Goal: Task Accomplishment & Management: Complete application form

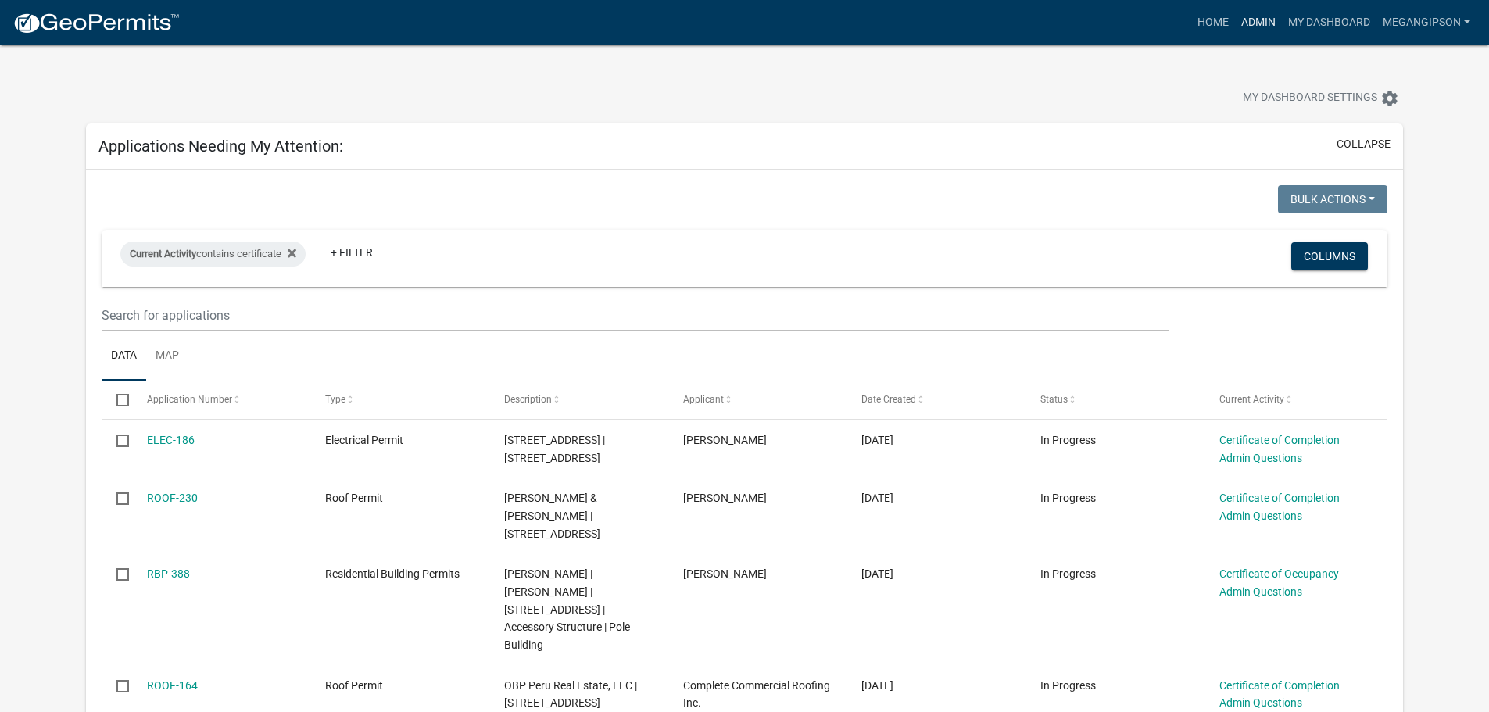
click at [1235, 15] on link "Admin" at bounding box center [1258, 23] width 47 height 30
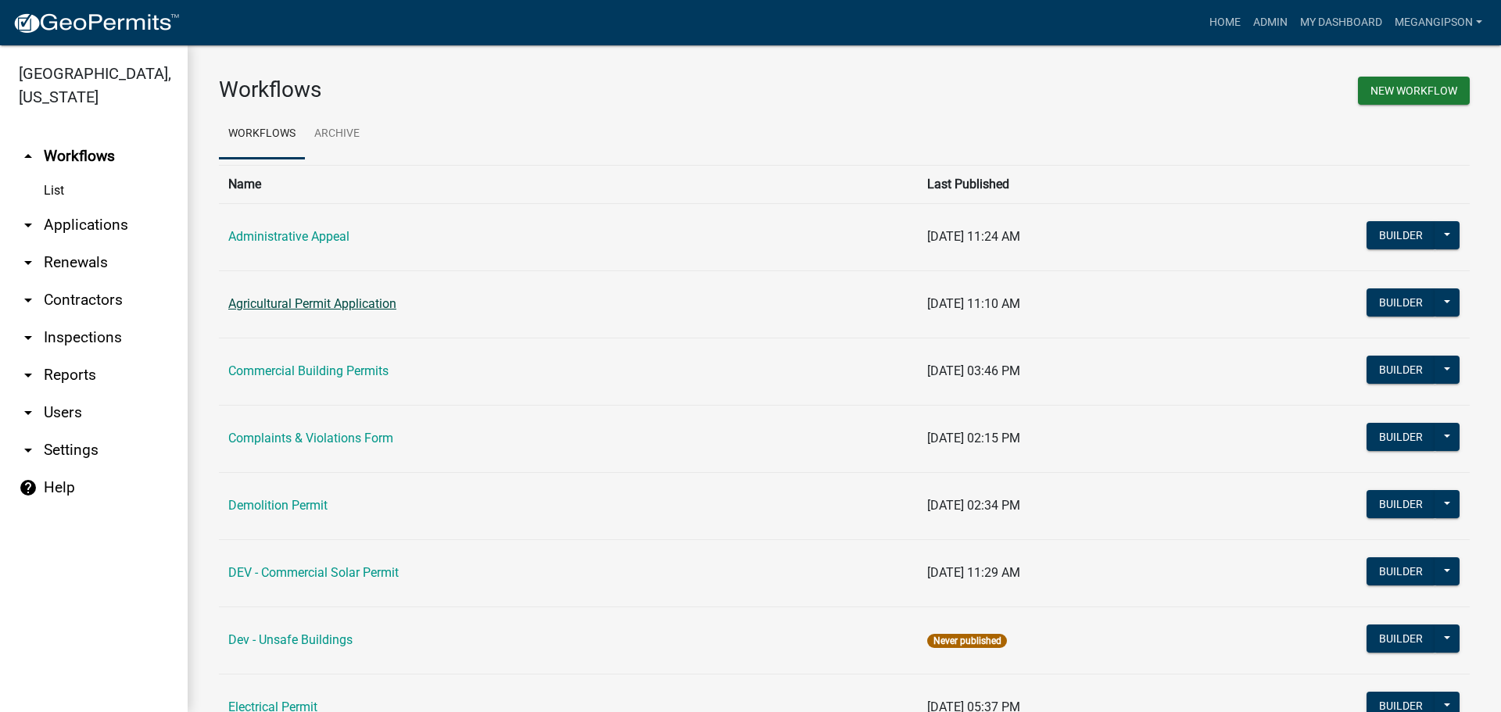
click at [354, 311] on link "Agricultural Permit Application" at bounding box center [312, 303] width 168 height 15
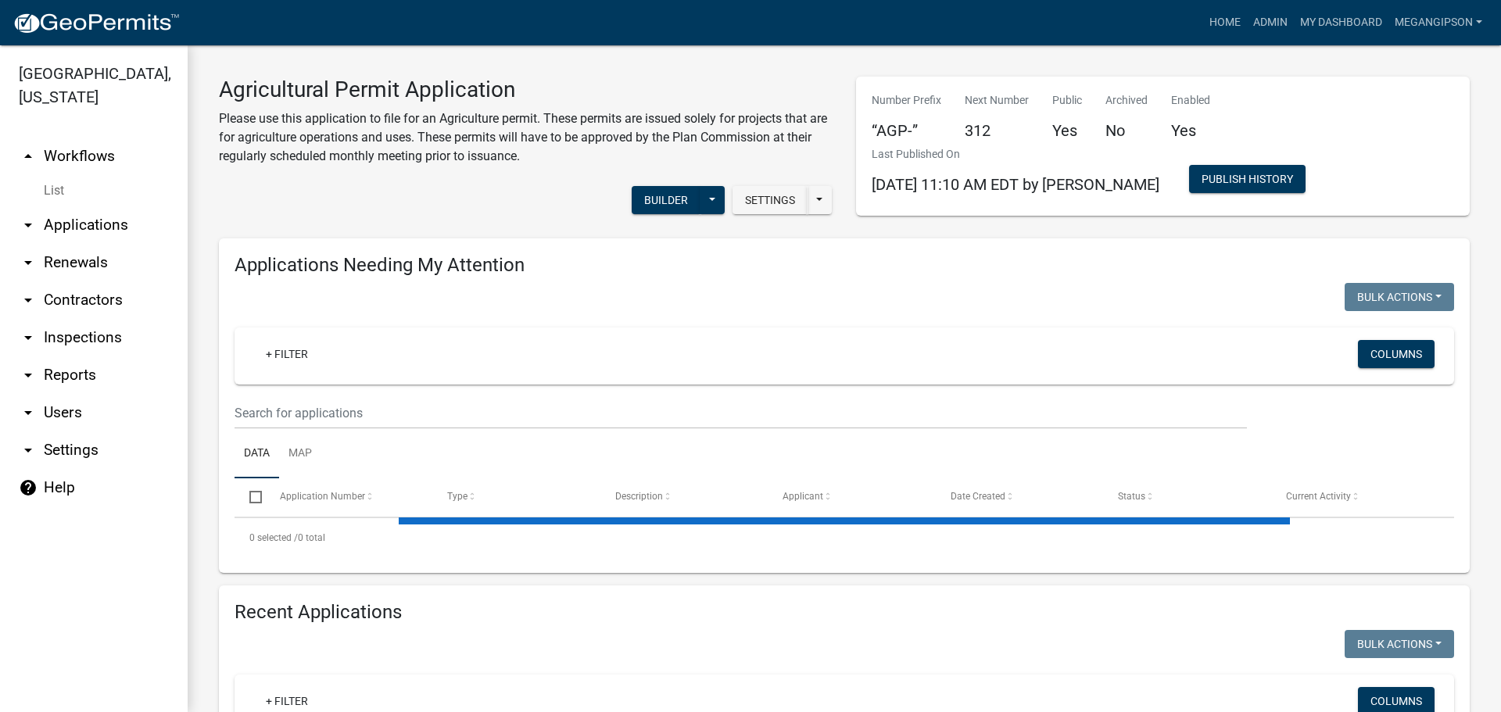
select select "3: 100"
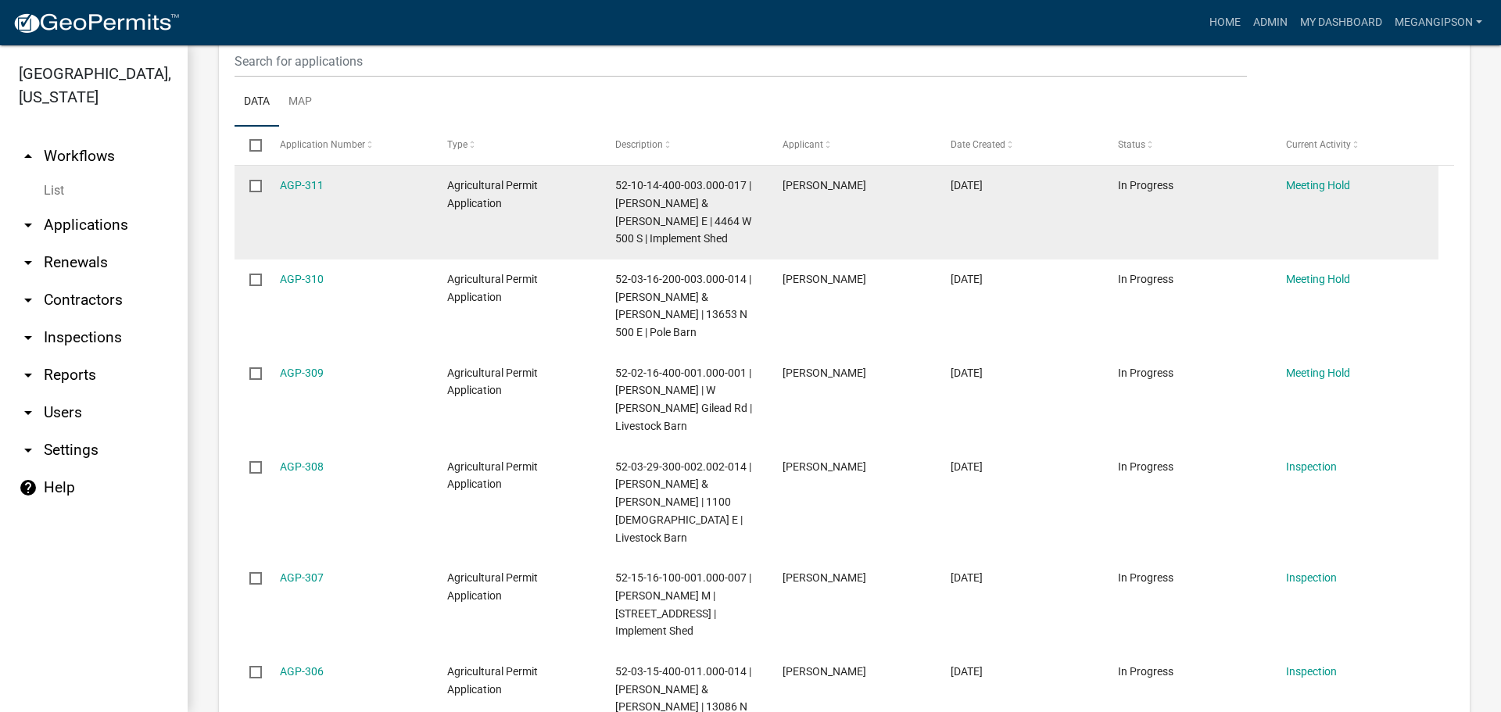
scroll to position [391, 0]
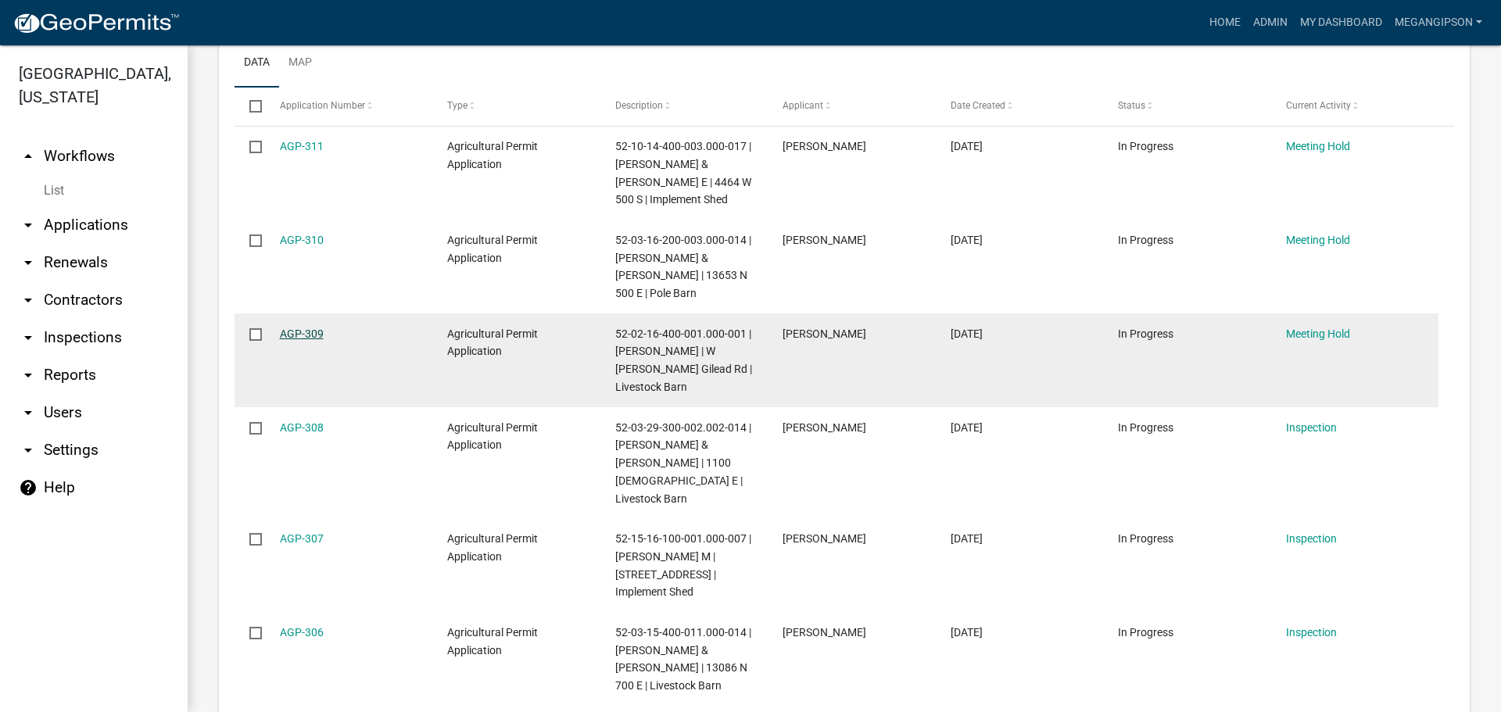
click at [320, 340] on link "AGP-309" at bounding box center [302, 334] width 44 height 13
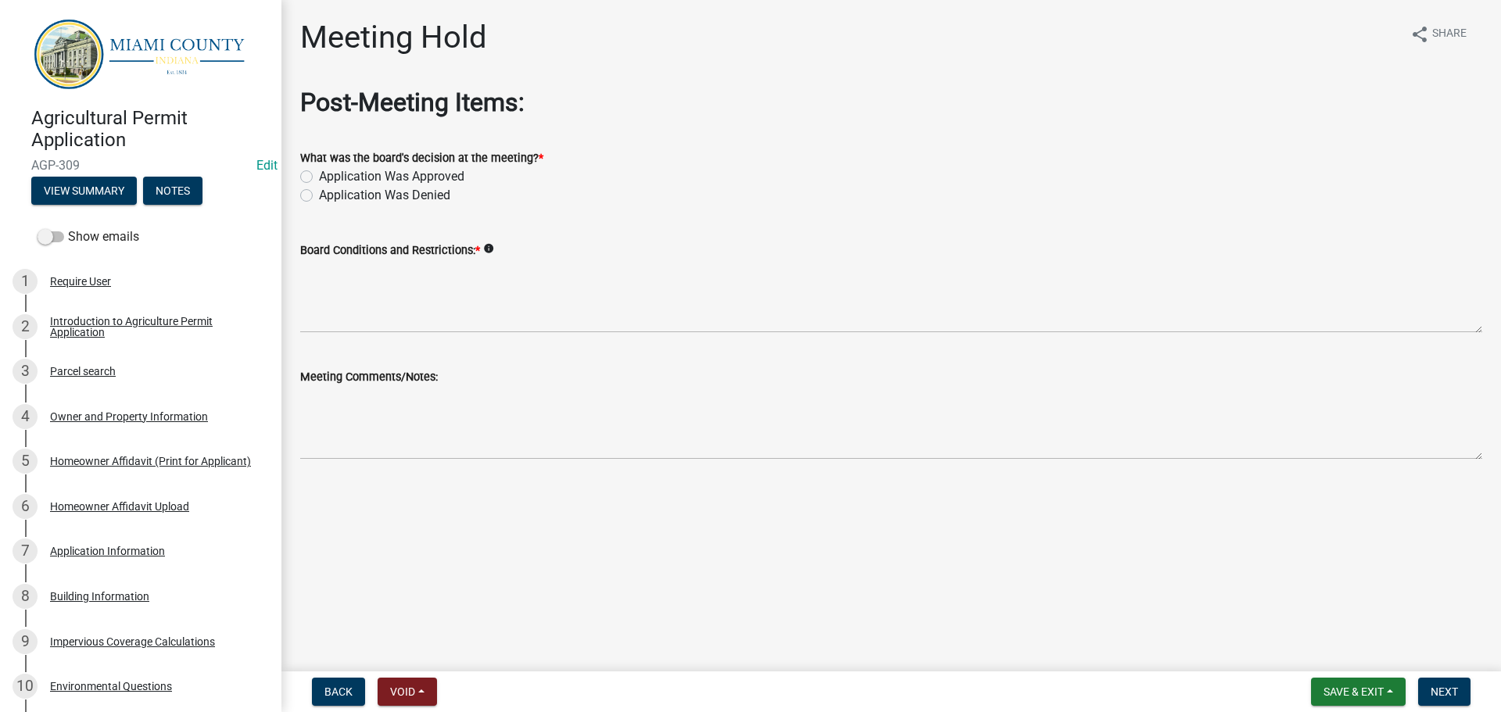
drag, startPoint x: 310, startPoint y: 200, endPoint x: 350, endPoint y: 298, distance: 105.8
click at [319, 186] on label "Application Was Approved" at bounding box center [391, 176] width 145 height 19
click at [319, 177] on input "Application Was Approved" at bounding box center [324, 172] width 10 height 10
radio input "true"
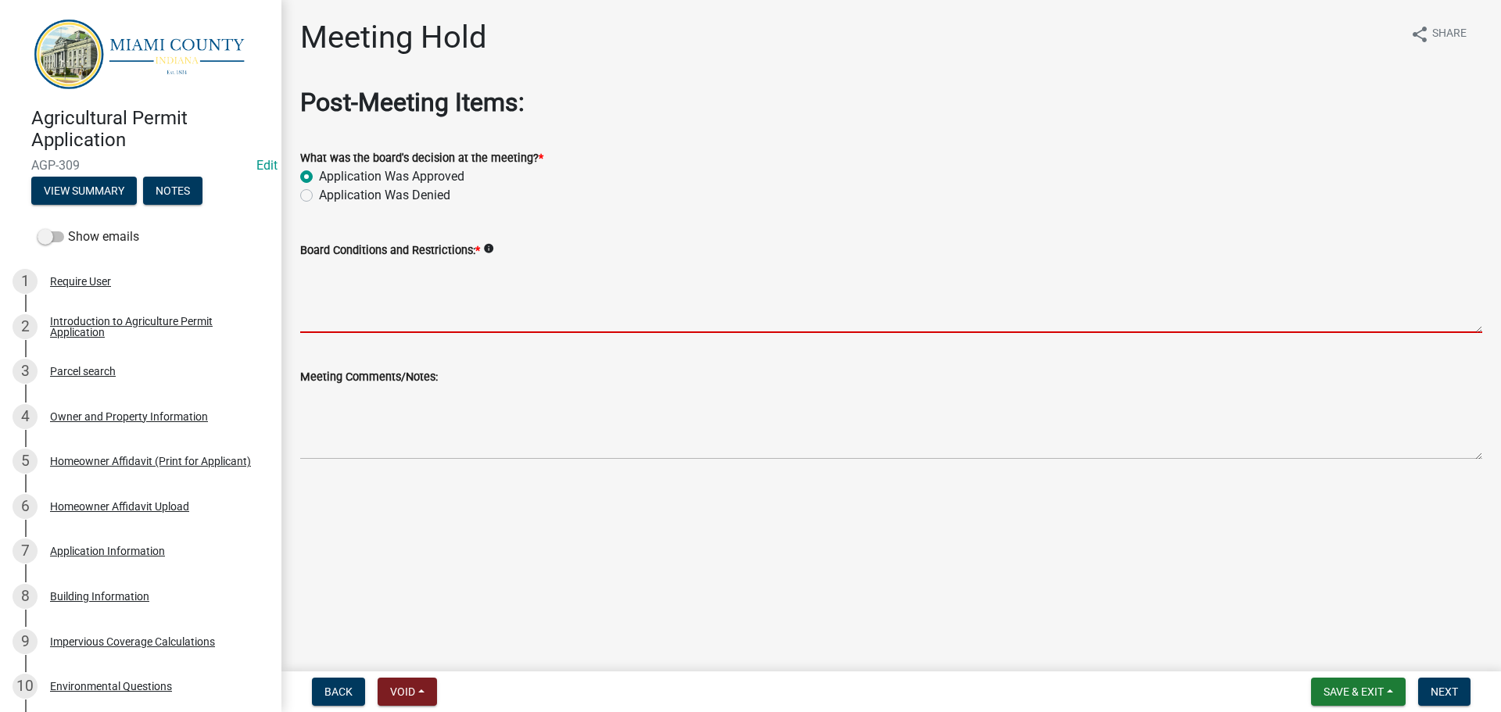
click at [352, 300] on textarea "Board Conditions and Restrictions: *" at bounding box center [891, 296] width 1182 height 73
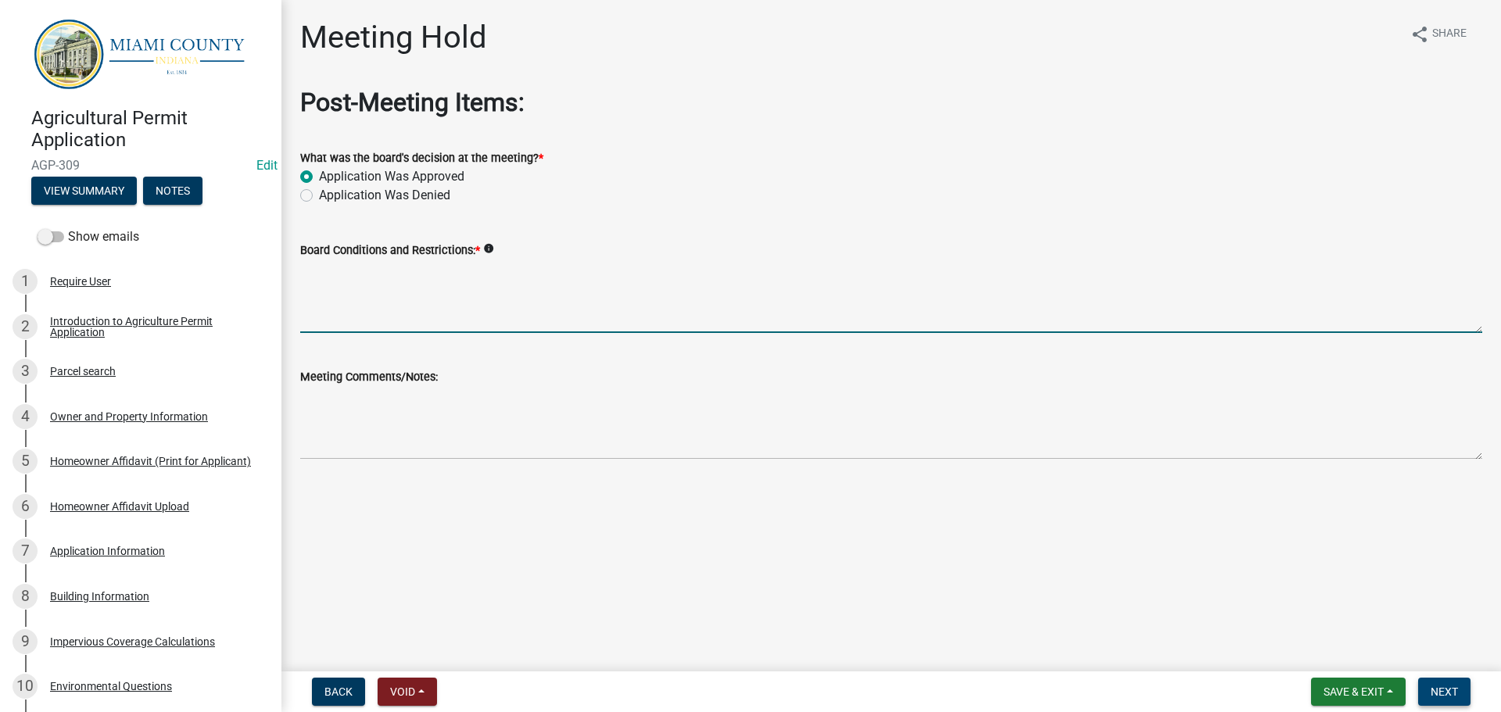
click at [1457, 689] on button "Next" at bounding box center [1444, 692] width 52 height 28
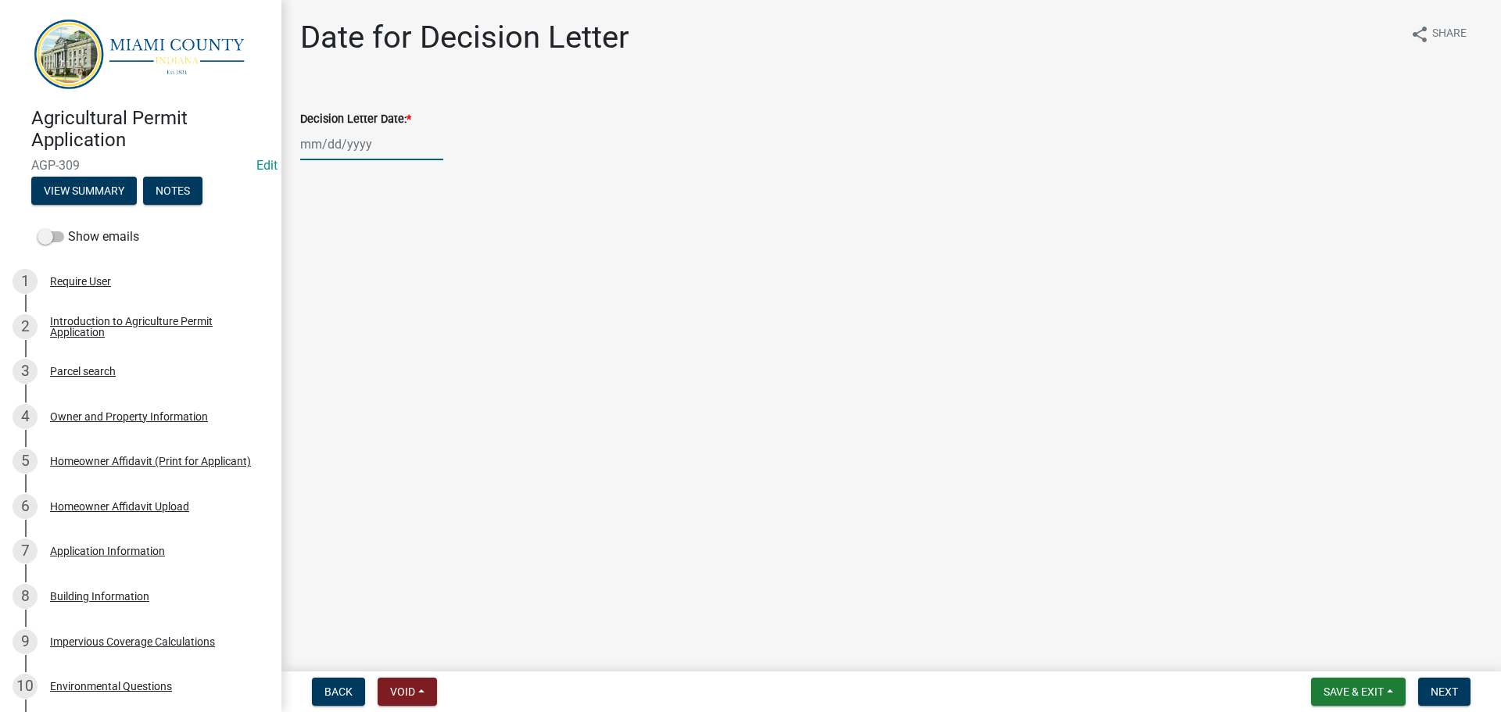
click at [388, 157] on div at bounding box center [371, 144] width 143 height 32
select select "9"
select select "2025"
click at [428, 274] on div "12" at bounding box center [415, 261] width 25 height 25
type input "[DATE]"
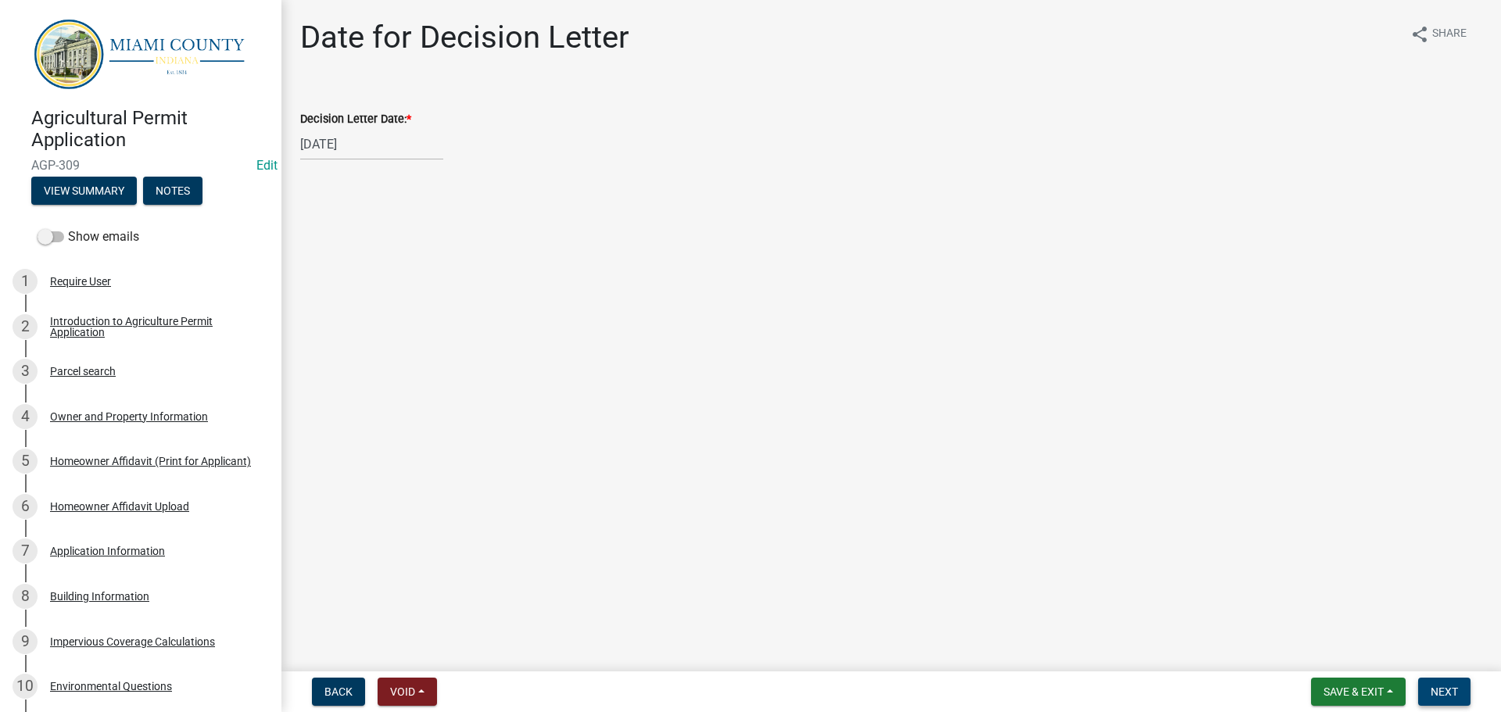
click at [1432, 698] on button "Next" at bounding box center [1444, 692] width 52 height 28
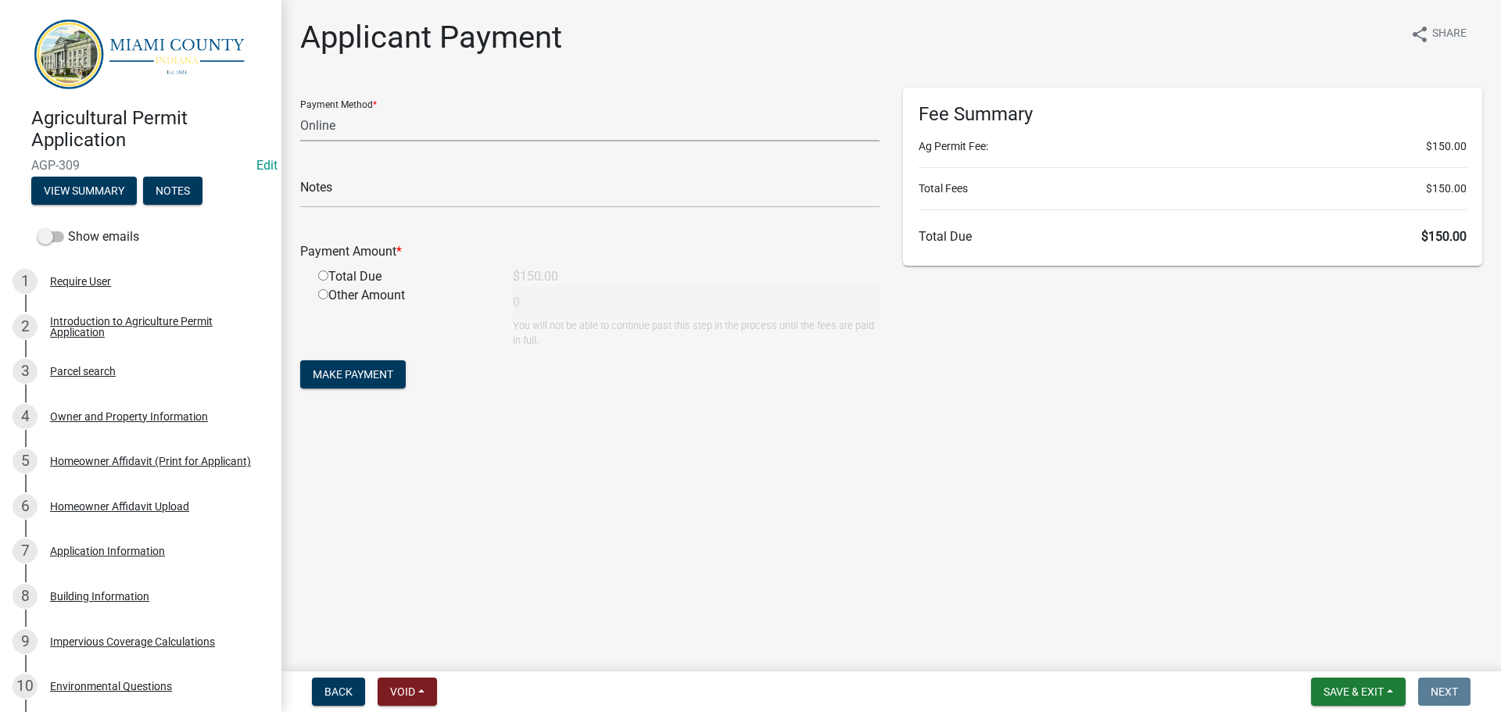
drag, startPoint x: 389, startPoint y: 148, endPoint x: 387, endPoint y: 157, distance: 9.7
click at [389, 141] on select "Credit Card POS Check Cash Online" at bounding box center [589, 125] width 579 height 32
select select "1: 0"
click at [303, 123] on select "Credit Card POS Check Cash Online" at bounding box center [589, 125] width 579 height 32
click at [366, 208] on input "text" at bounding box center [589, 192] width 579 height 32
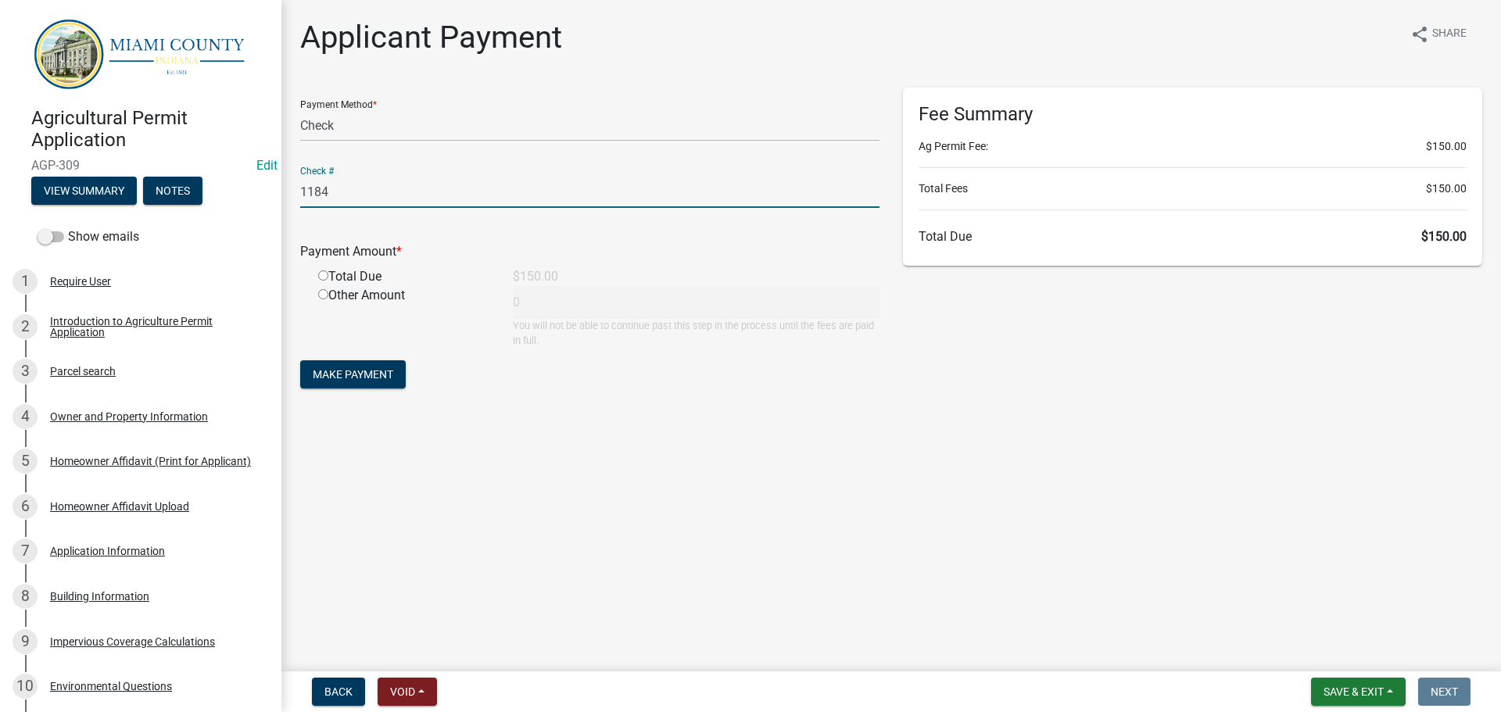
type input "1184"
click at [328, 281] on input "radio" at bounding box center [323, 275] width 10 height 10
radio input "true"
type input "150"
click at [352, 381] on span "Make Payment" at bounding box center [353, 374] width 81 height 13
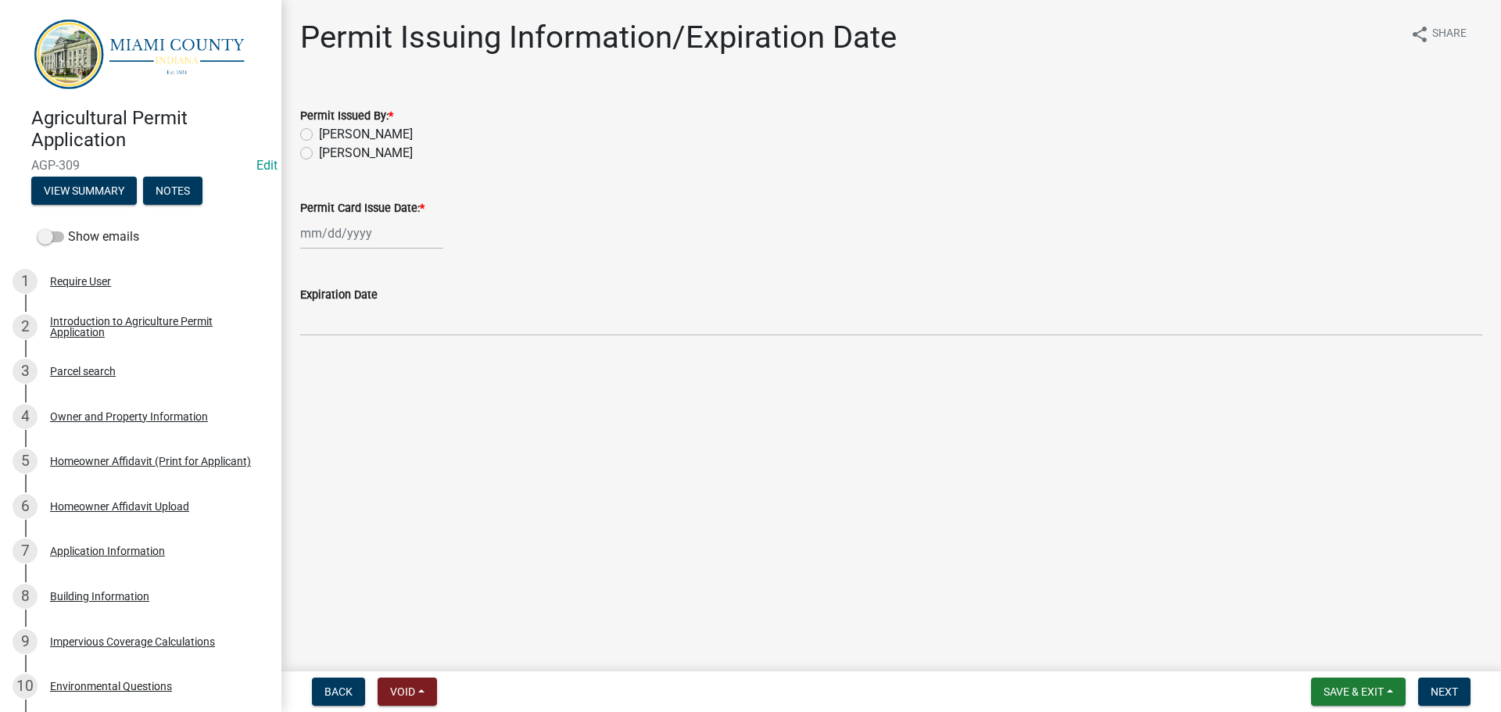
click at [384, 163] on label "[PERSON_NAME]" at bounding box center [366, 153] width 94 height 19
click at [329, 154] on input "[PERSON_NAME]" at bounding box center [324, 149] width 10 height 10
radio input "true"
click at [338, 263] on wm-data-entity-input "Permit Card Issue Date: *" at bounding box center [891, 220] width 1182 height 87
click at [346, 249] on div at bounding box center [371, 233] width 143 height 32
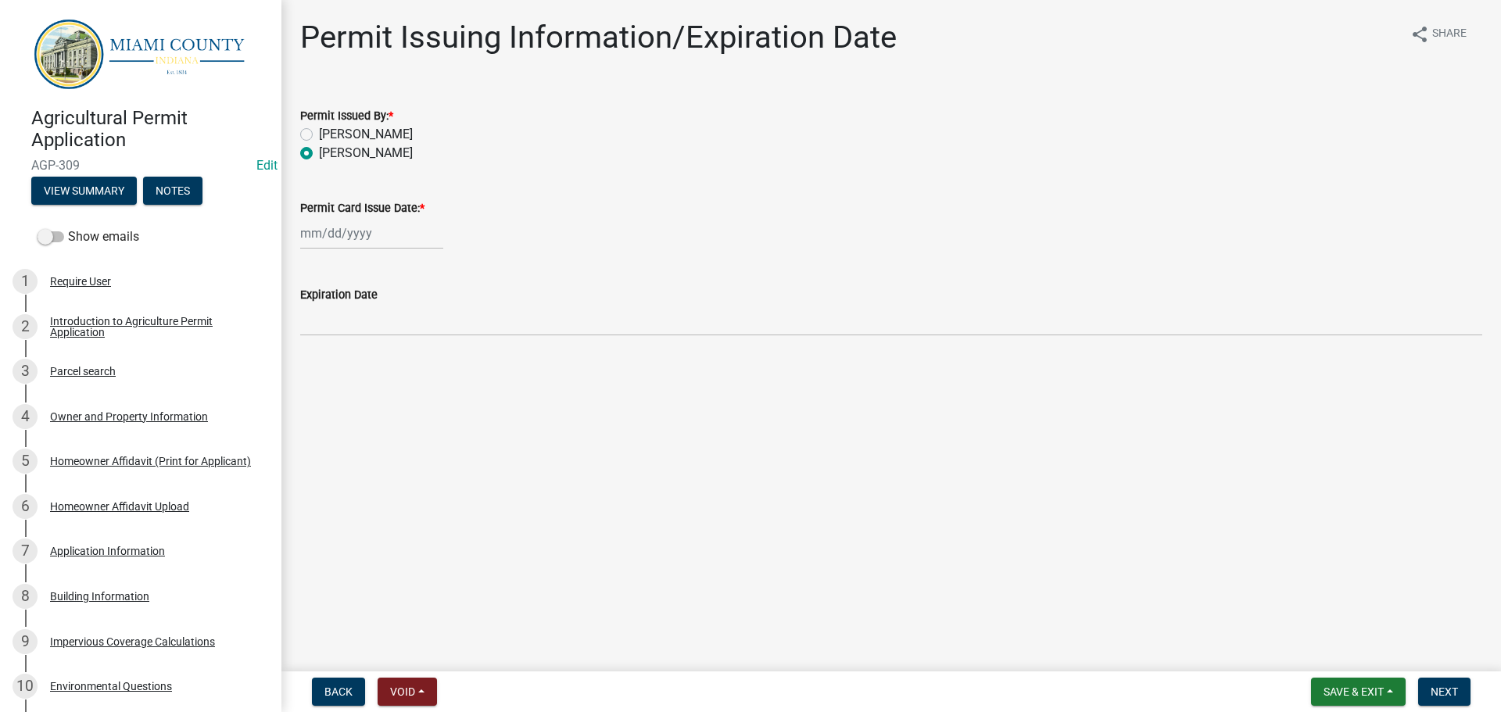
select select "9"
select select "2025"
click at [428, 363] on div "12" at bounding box center [415, 350] width 25 height 25
type input "[DATE]"
click at [1434, 687] on span "Next" at bounding box center [1444, 692] width 27 height 13
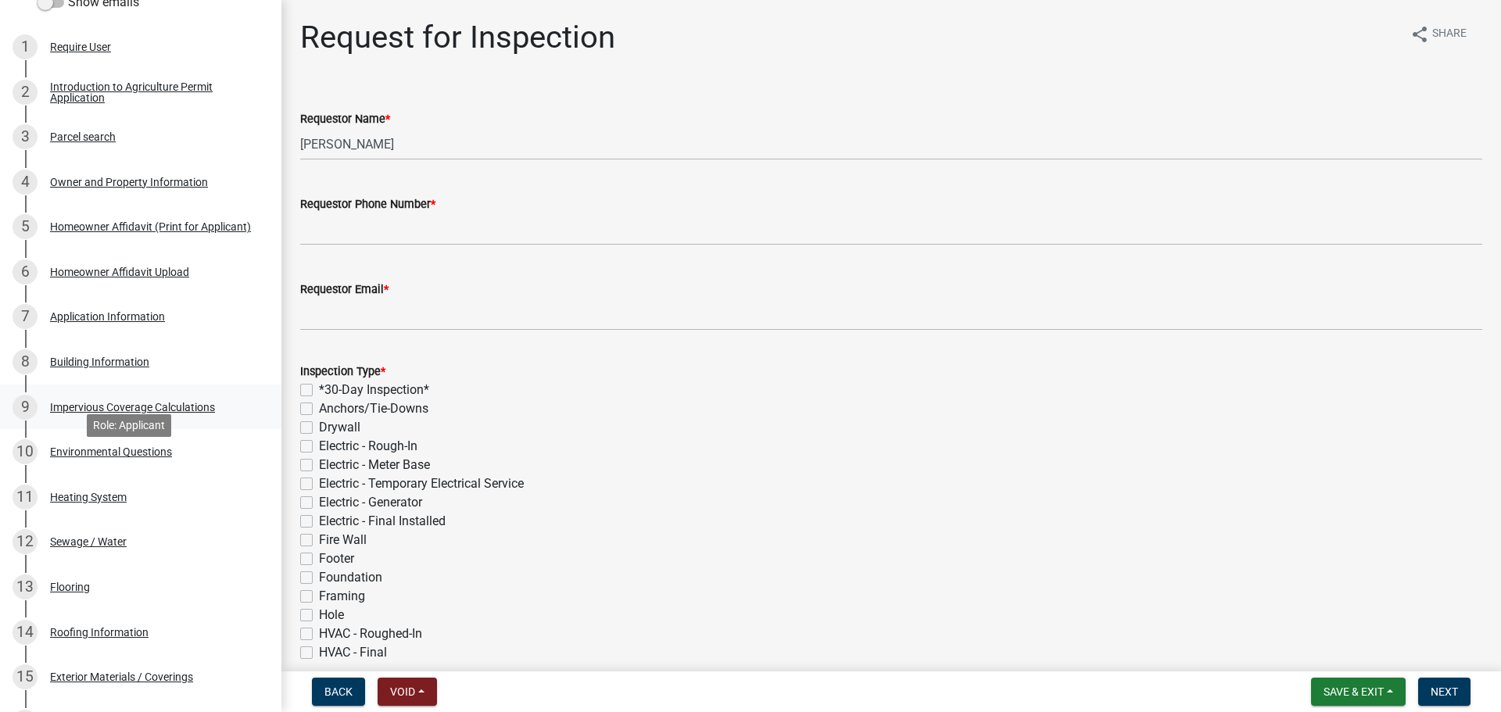
scroll to position [391, 0]
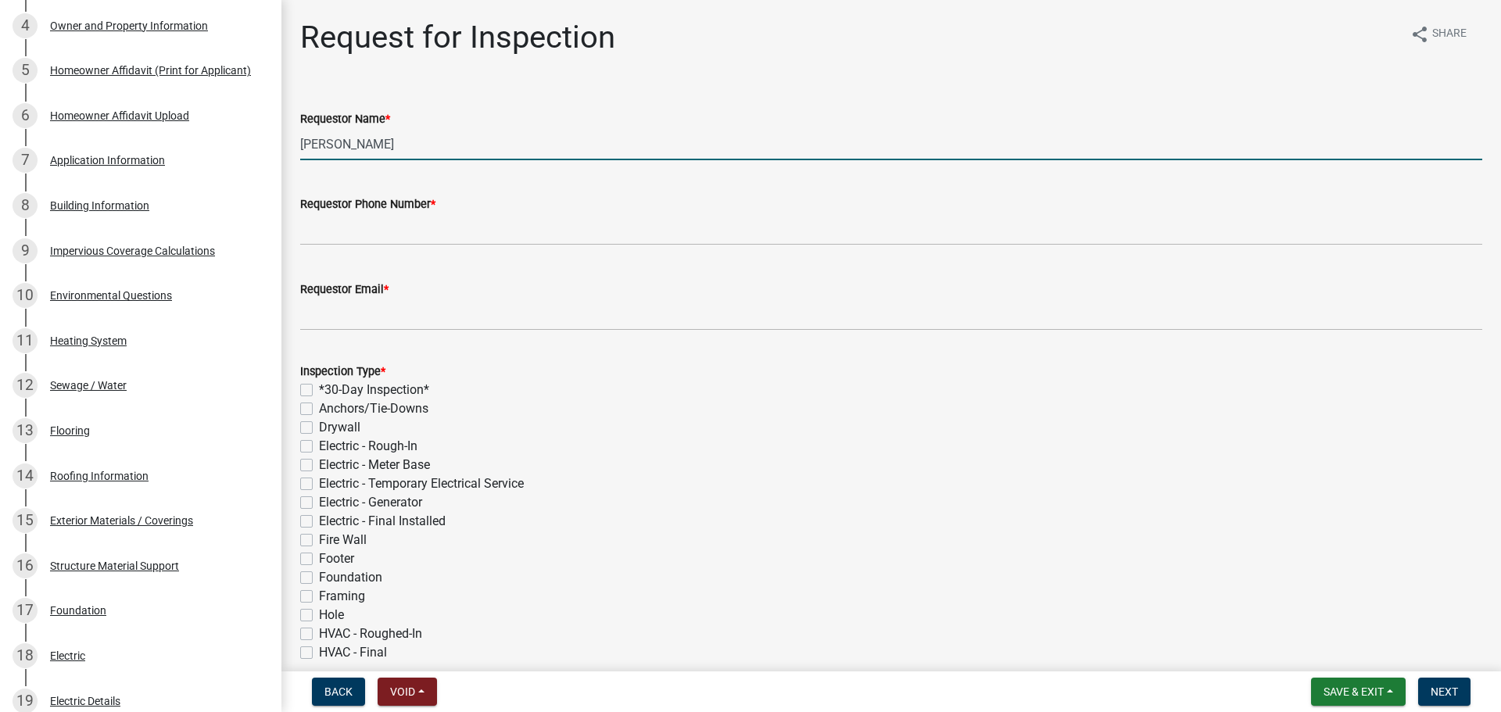
click at [407, 160] on input "[PERSON_NAME]" at bounding box center [891, 144] width 1182 height 32
type input "[PERSON_NAME]"
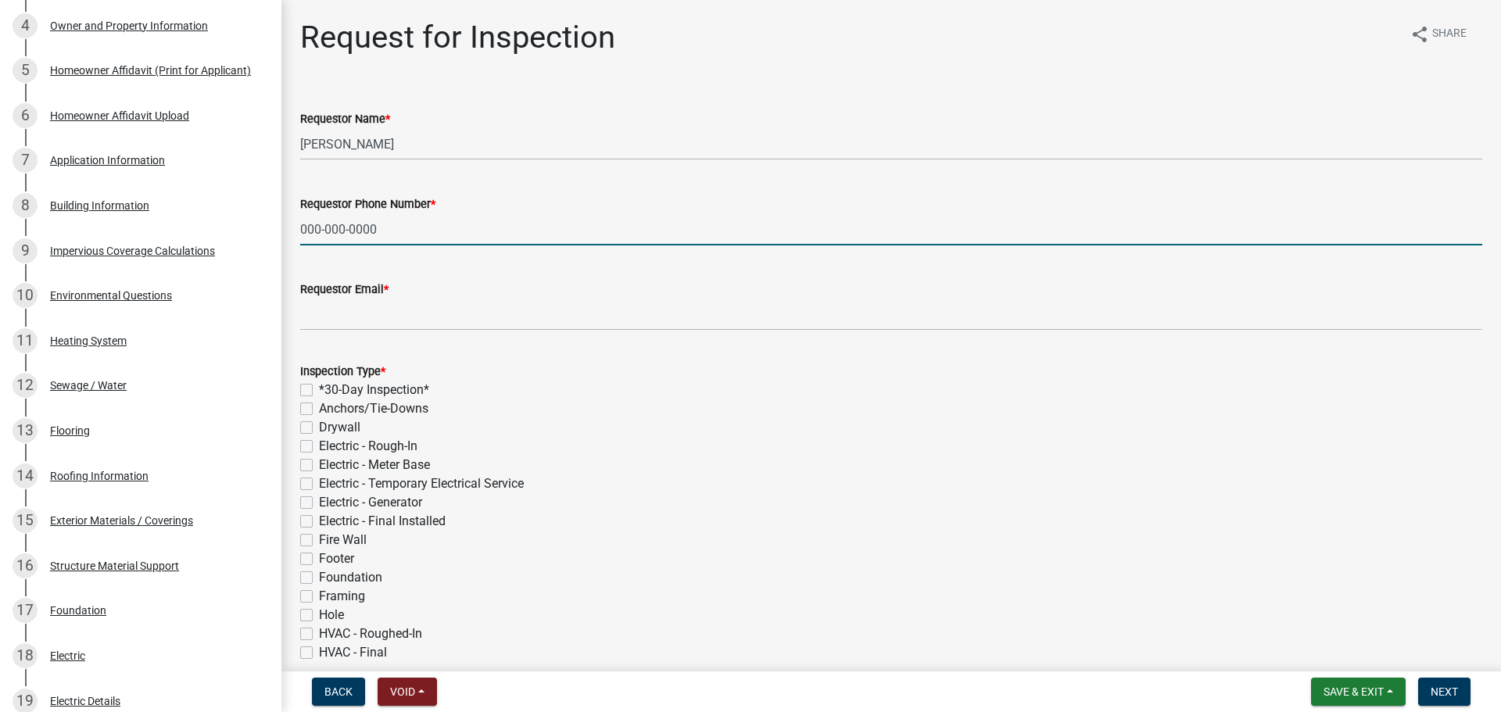
type input "000-000-0000"
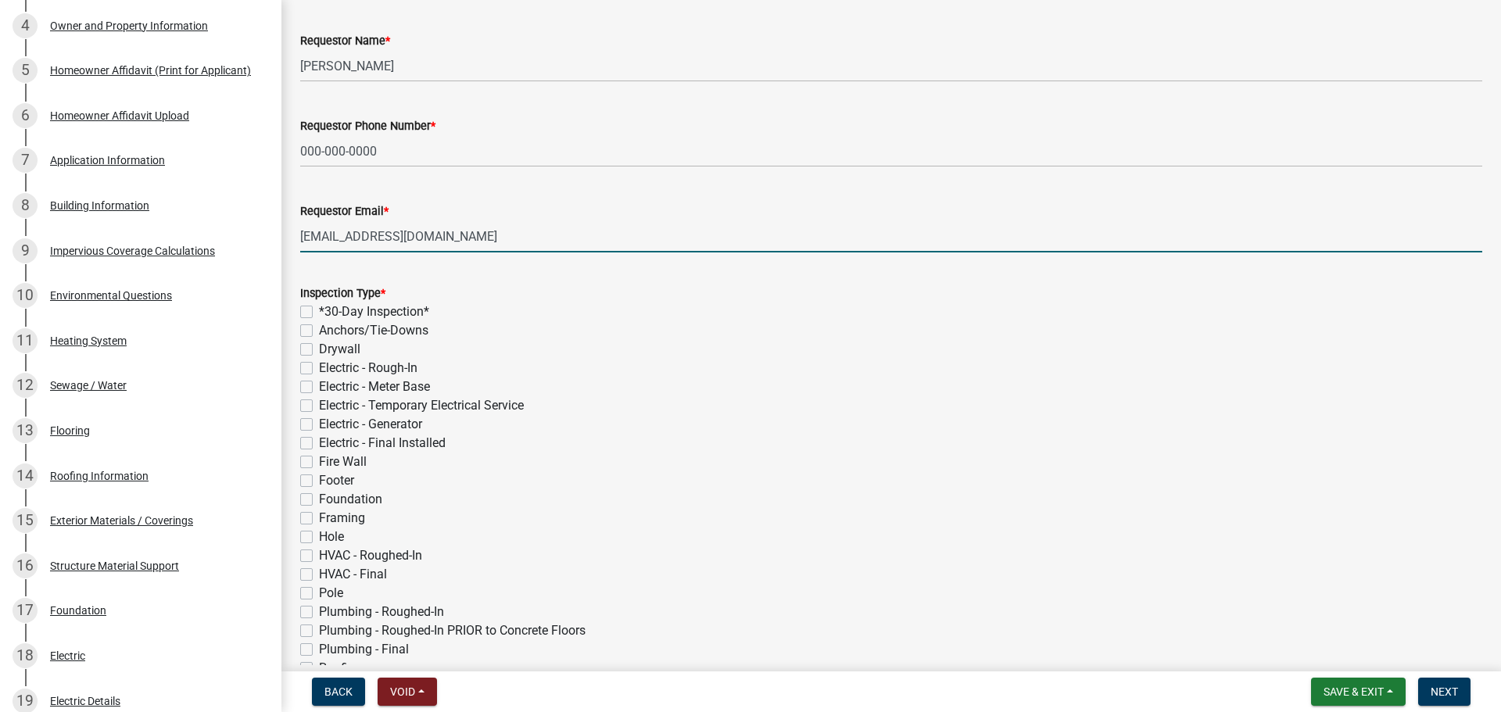
scroll to position [313, 0]
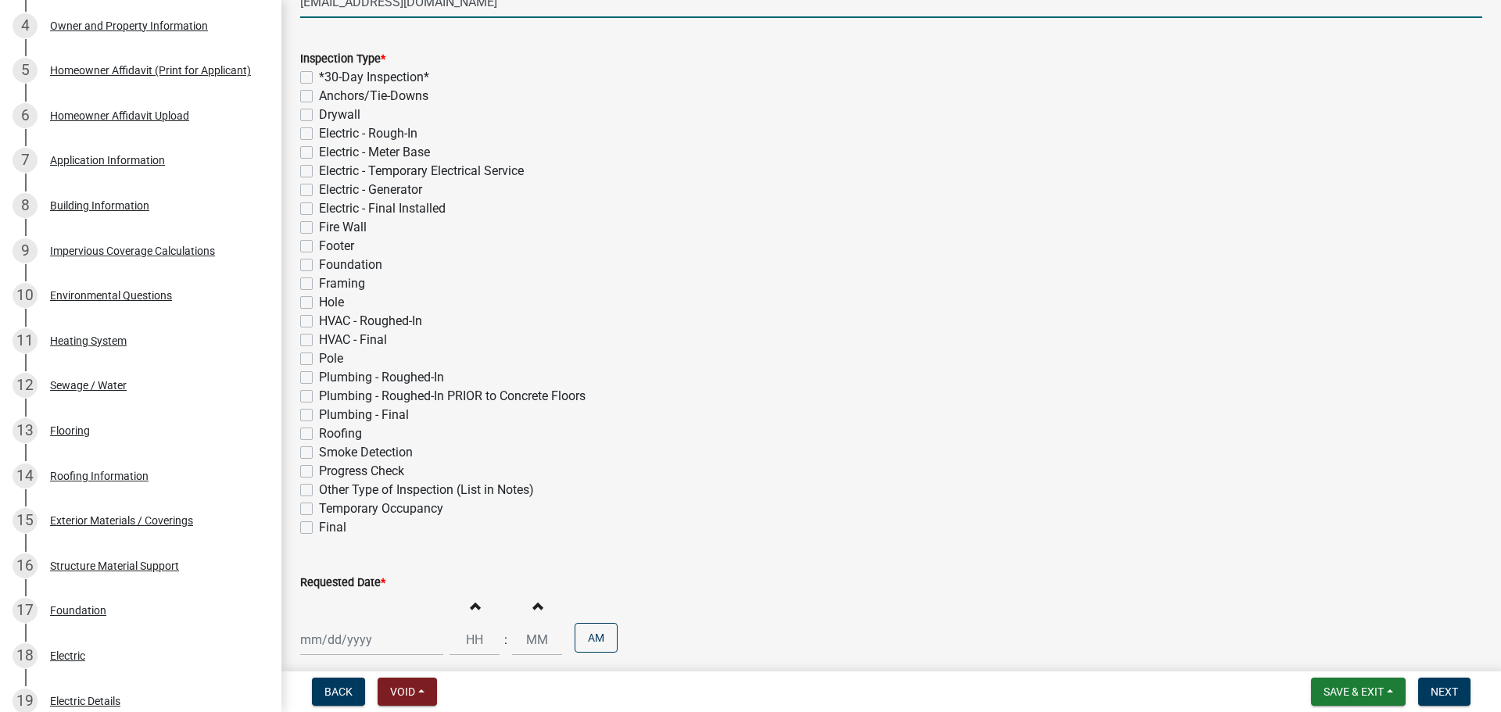
type input "[EMAIL_ADDRESS][DOMAIN_NAME]"
click at [292, 124] on div "Inspection Type * *30-Day Inspection* Anchors/Tie-Downs Drywall Electric - Roug…" at bounding box center [890, 283] width 1205 height 507
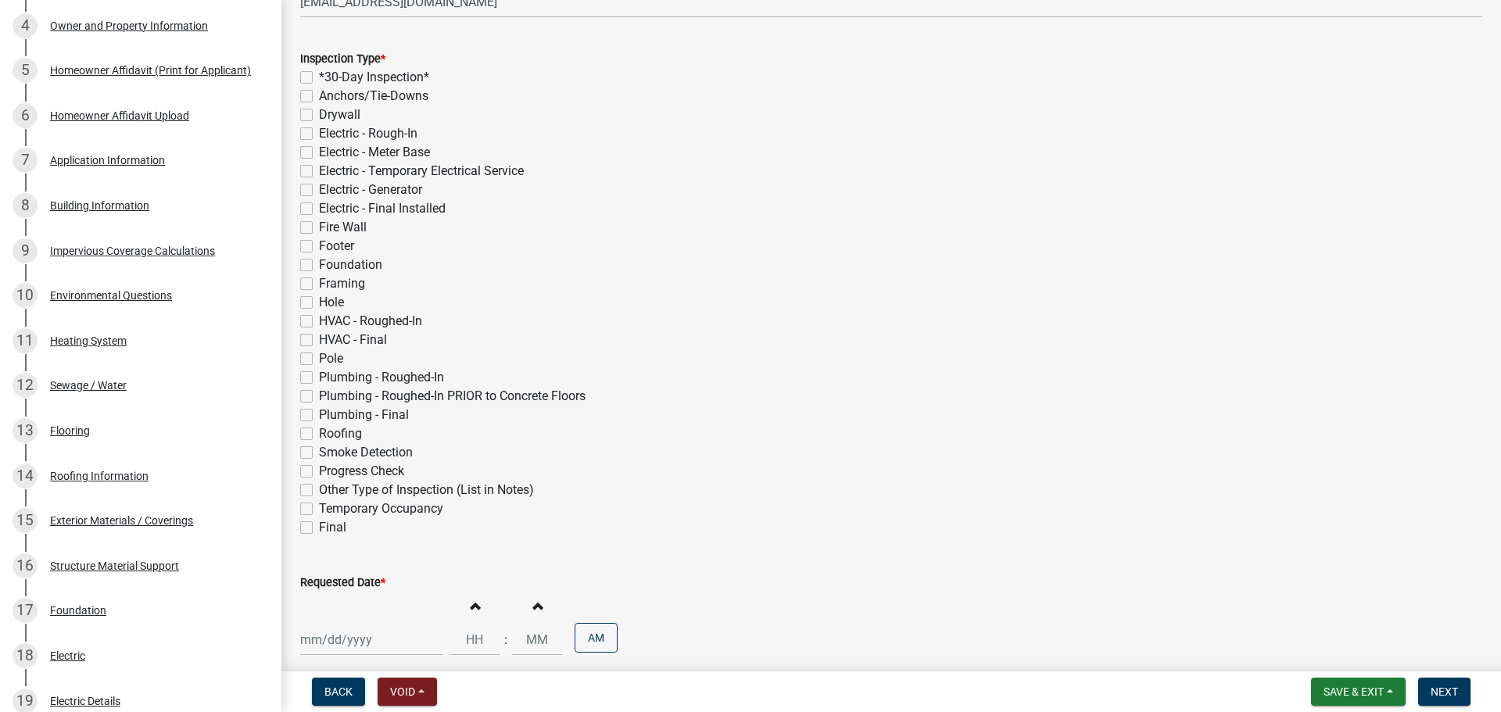
click at [319, 87] on label "*30-Day Inspection*" at bounding box center [374, 77] width 110 height 19
click at [319, 78] on input "*30-Day Inspection*" at bounding box center [324, 73] width 10 height 10
checkbox input "true"
checkbox input "false"
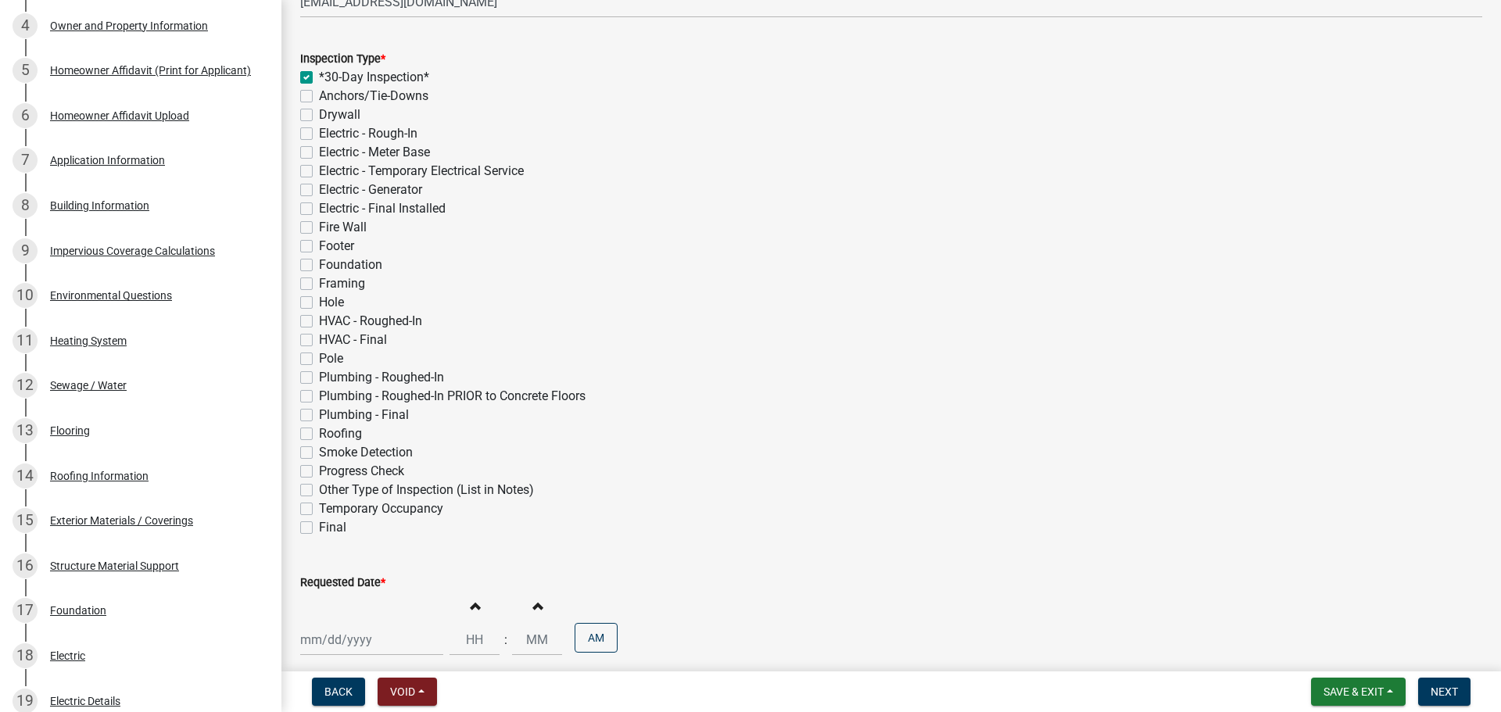
checkbox input "false"
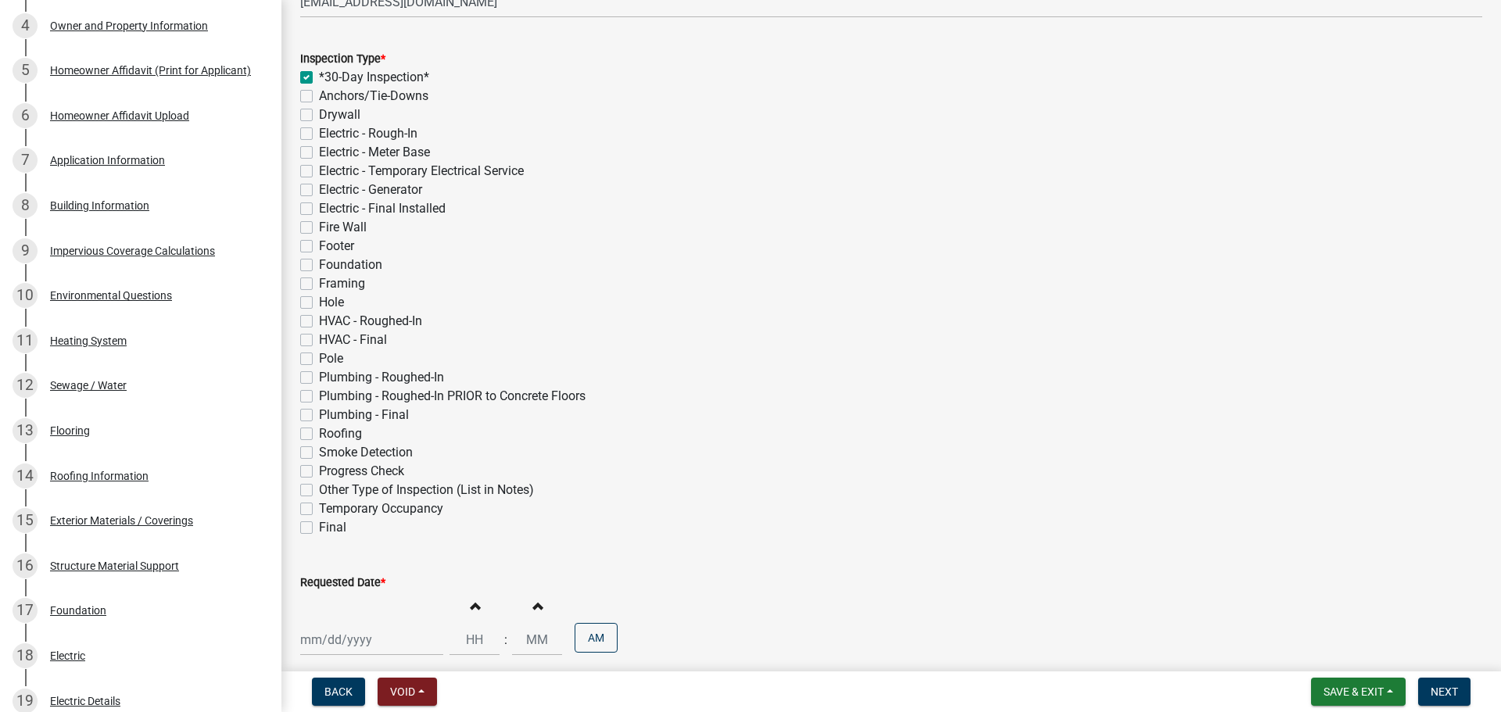
checkbox input "false"
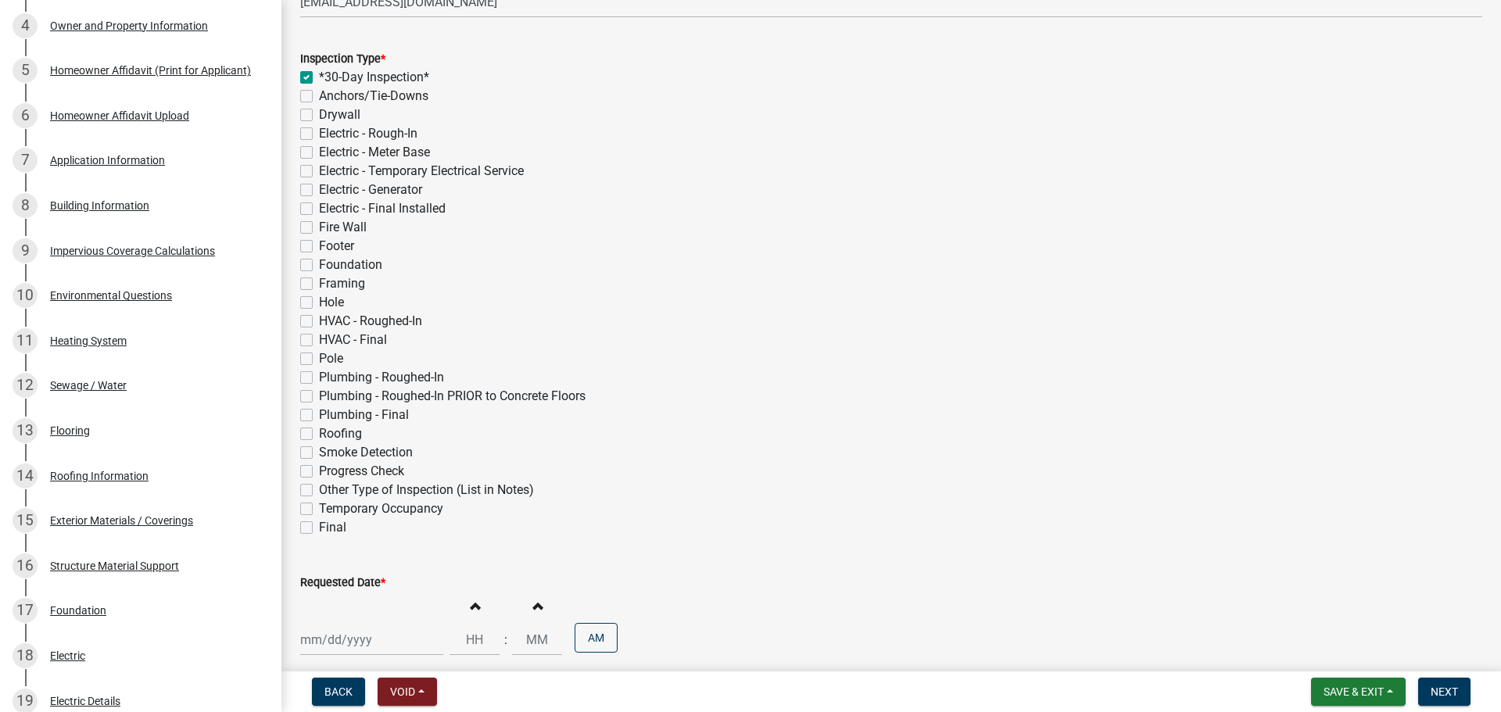
checkbox input "false"
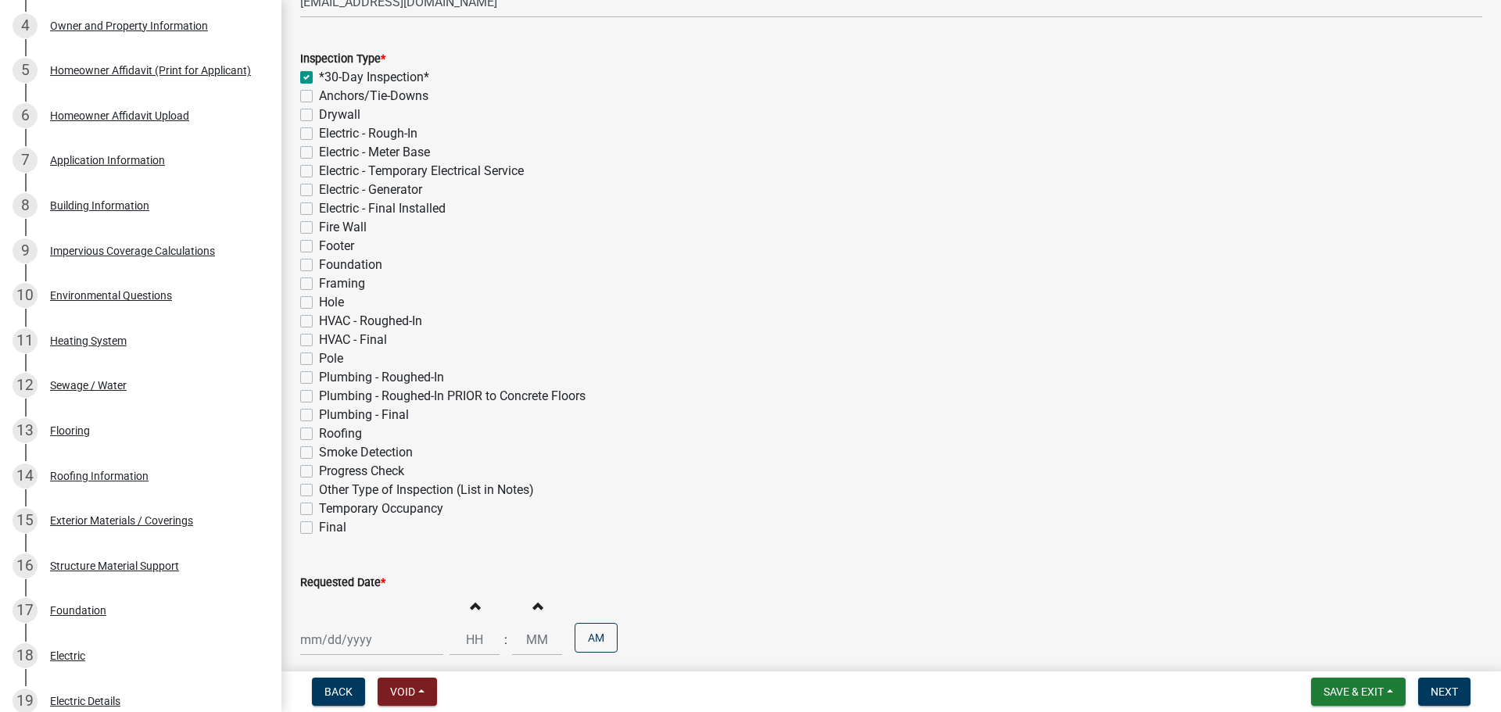
checkbox input "false"
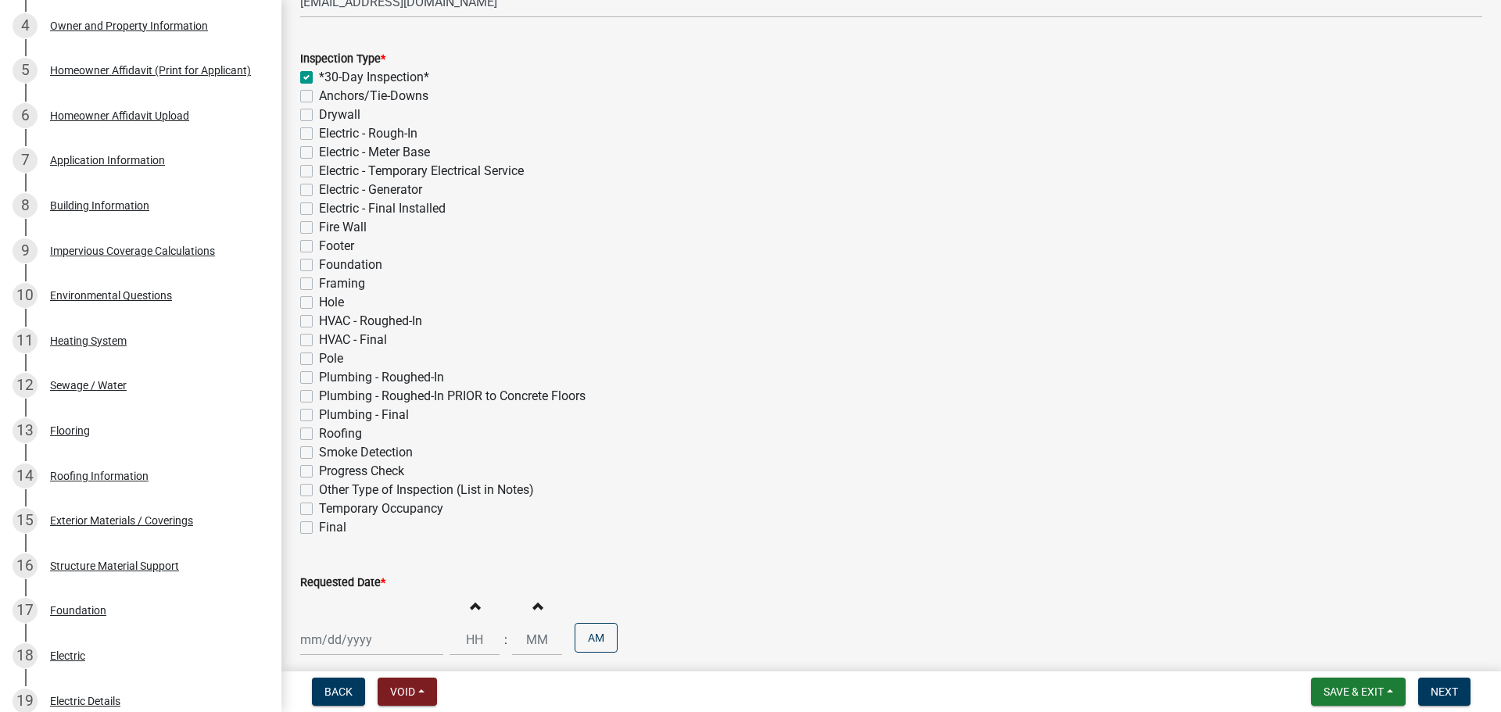
checkbox input "false"
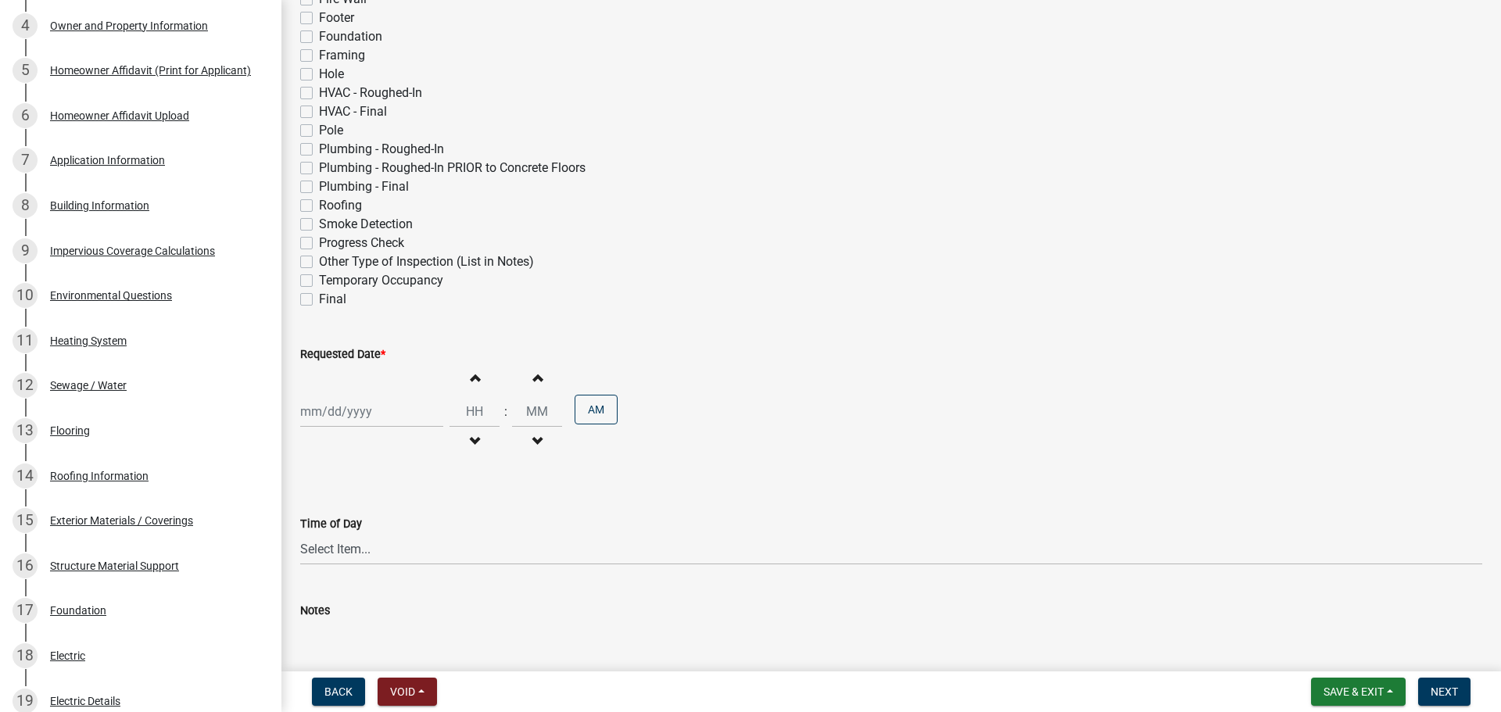
scroll to position [860, 0]
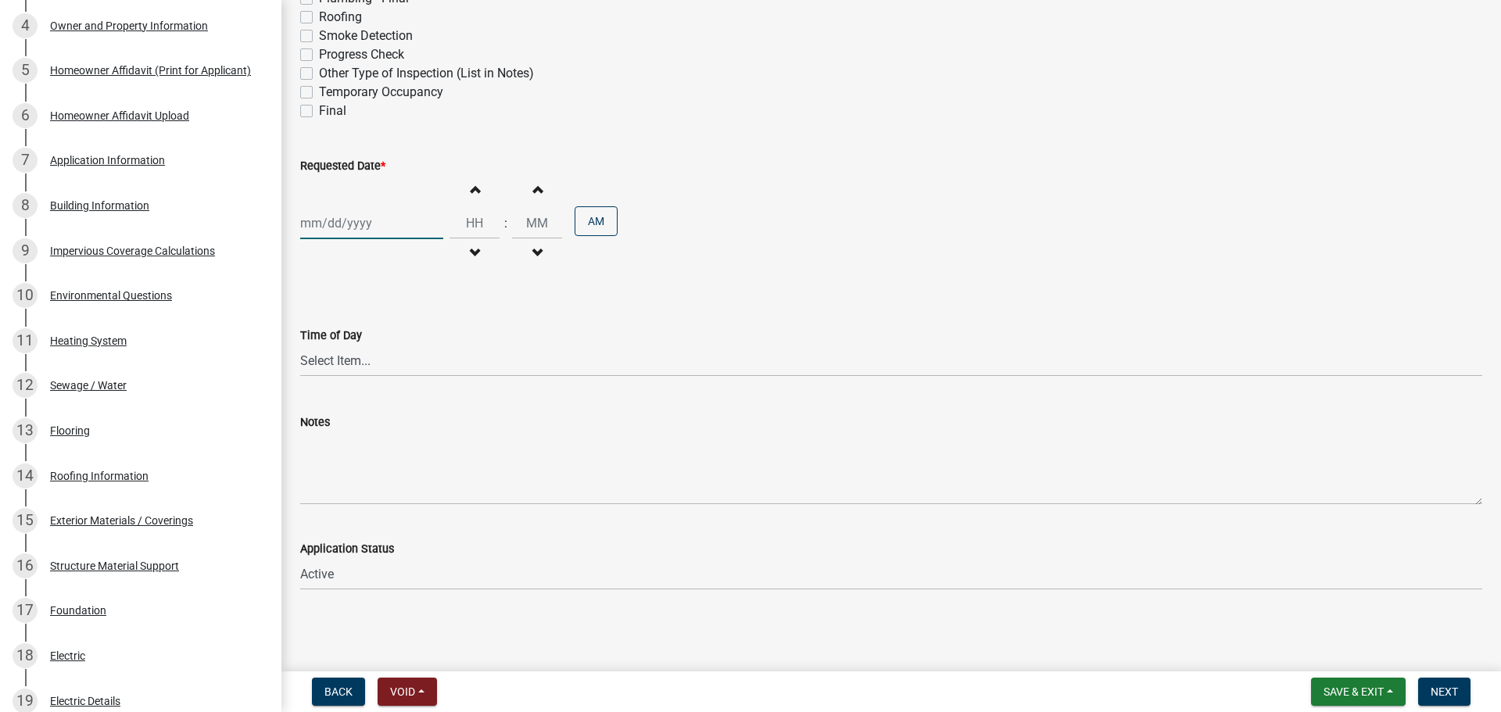
click at [364, 207] on div at bounding box center [371, 223] width 143 height 32
select select "9"
select select "2025"
click at [403, 449] on div "9" at bounding box center [390, 444] width 25 height 25
type input "[DATE]"
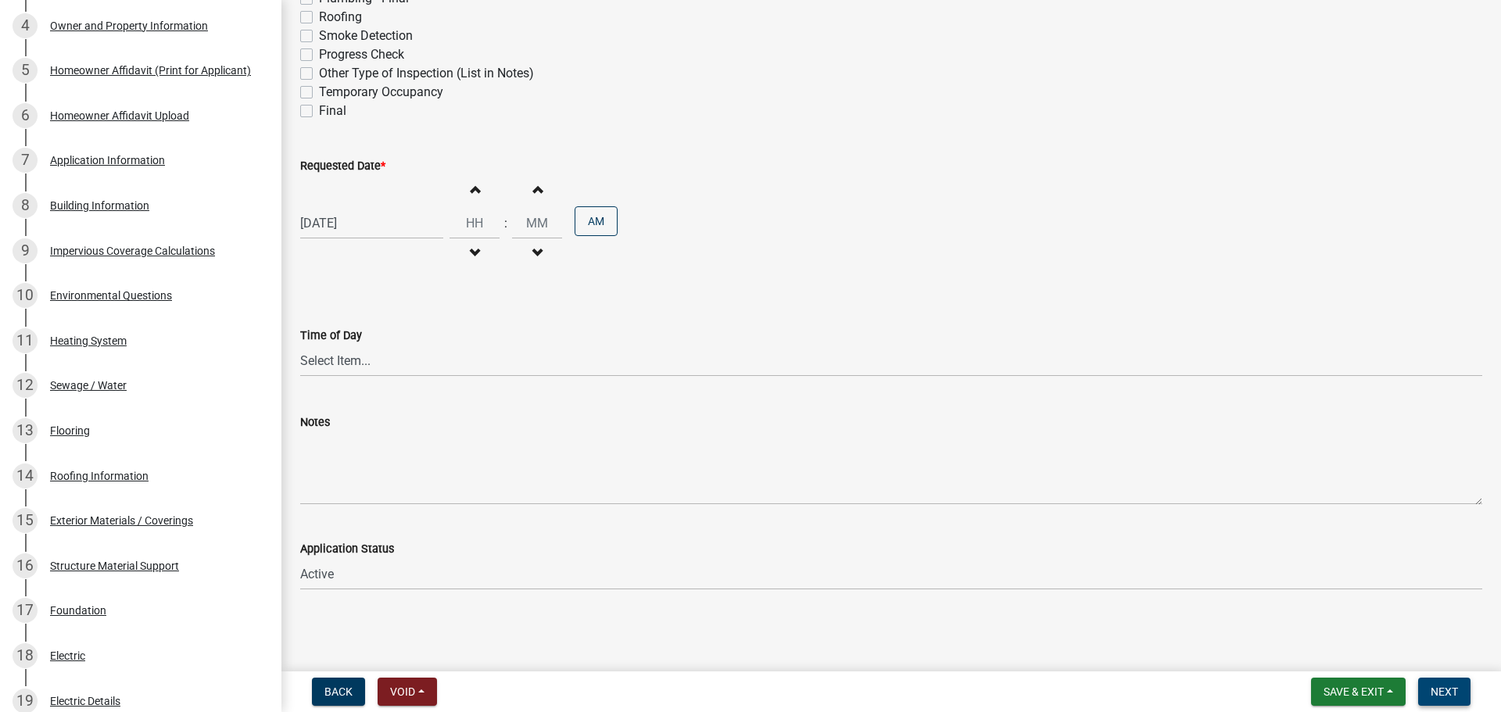
click at [1440, 686] on span "Next" at bounding box center [1444, 692] width 27 height 13
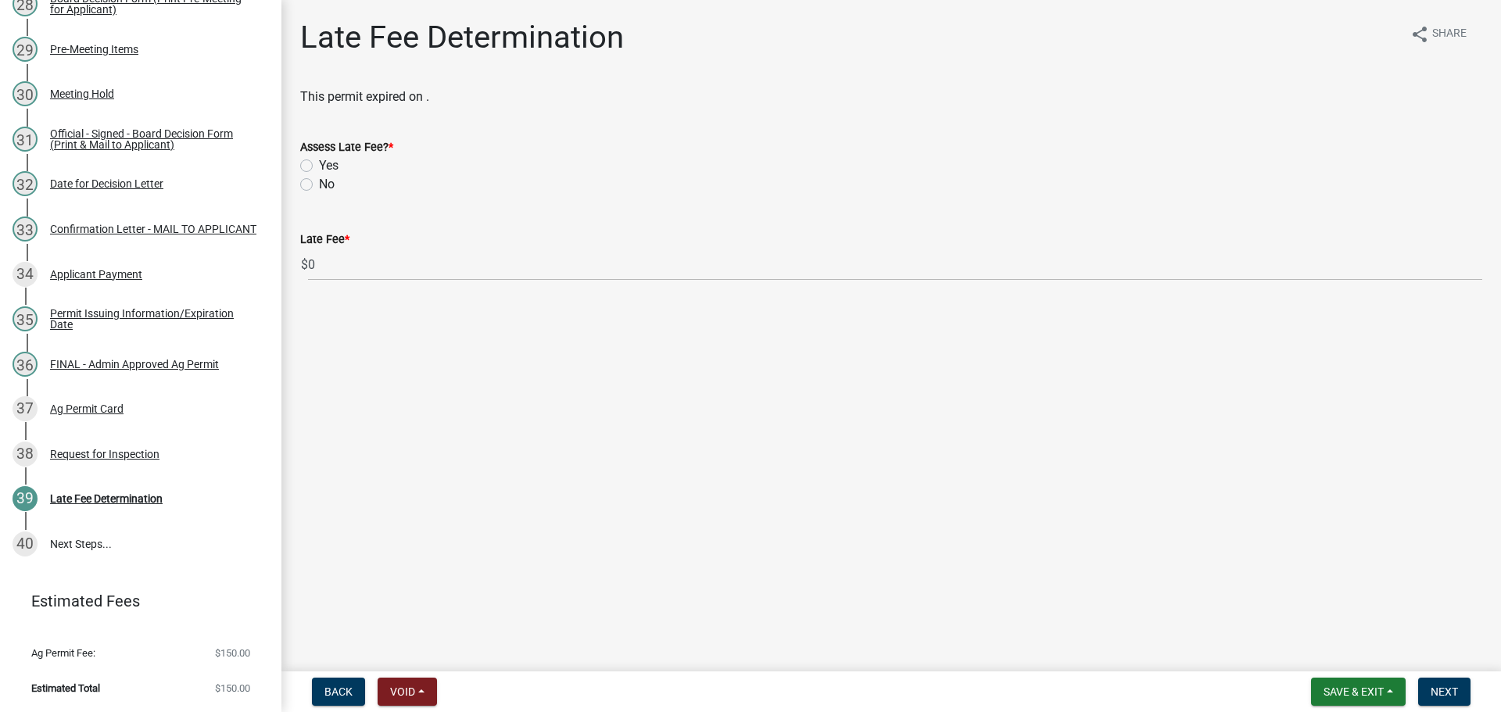
scroll to position [1753, 0]
click at [319, 194] on label "No" at bounding box center [327, 184] width 16 height 19
click at [319, 185] on input "No" at bounding box center [324, 180] width 10 height 10
radio input "true"
click at [1445, 686] on span "Next" at bounding box center [1444, 692] width 27 height 13
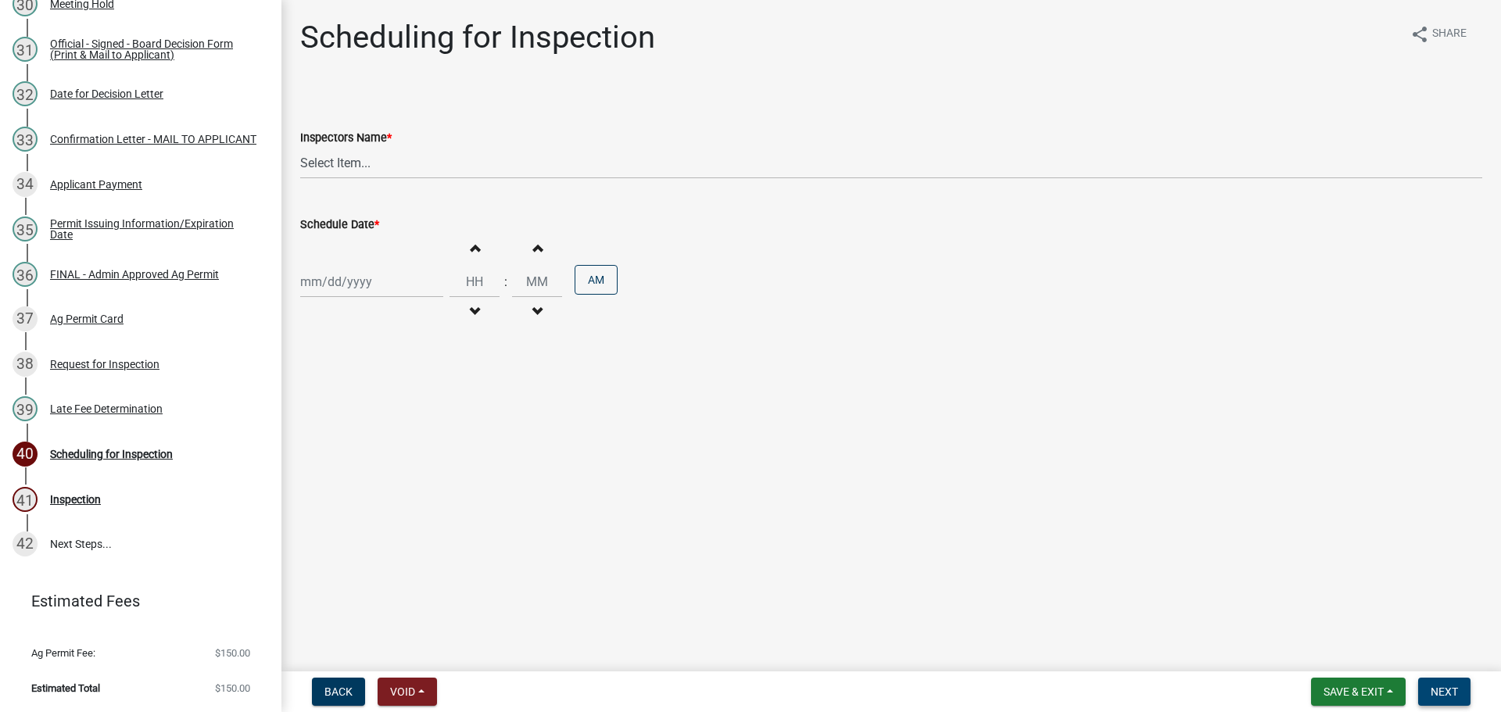
scroll to position [1854, 0]
click at [410, 179] on select "Select Item... bmthomas ([PERSON_NAME]) croser ([PERSON_NAME]) [PERSON_NAME] ([…" at bounding box center [891, 163] width 1182 height 32
select select "25b75ae6-03c7-4280-9b34-fcf63005d5e5"
click at [303, 165] on select "Select Item... bmthomas ([PERSON_NAME]) croser ([PERSON_NAME]) [PERSON_NAME] ([…" at bounding box center [891, 163] width 1182 height 32
click at [351, 298] on div at bounding box center [371, 282] width 143 height 32
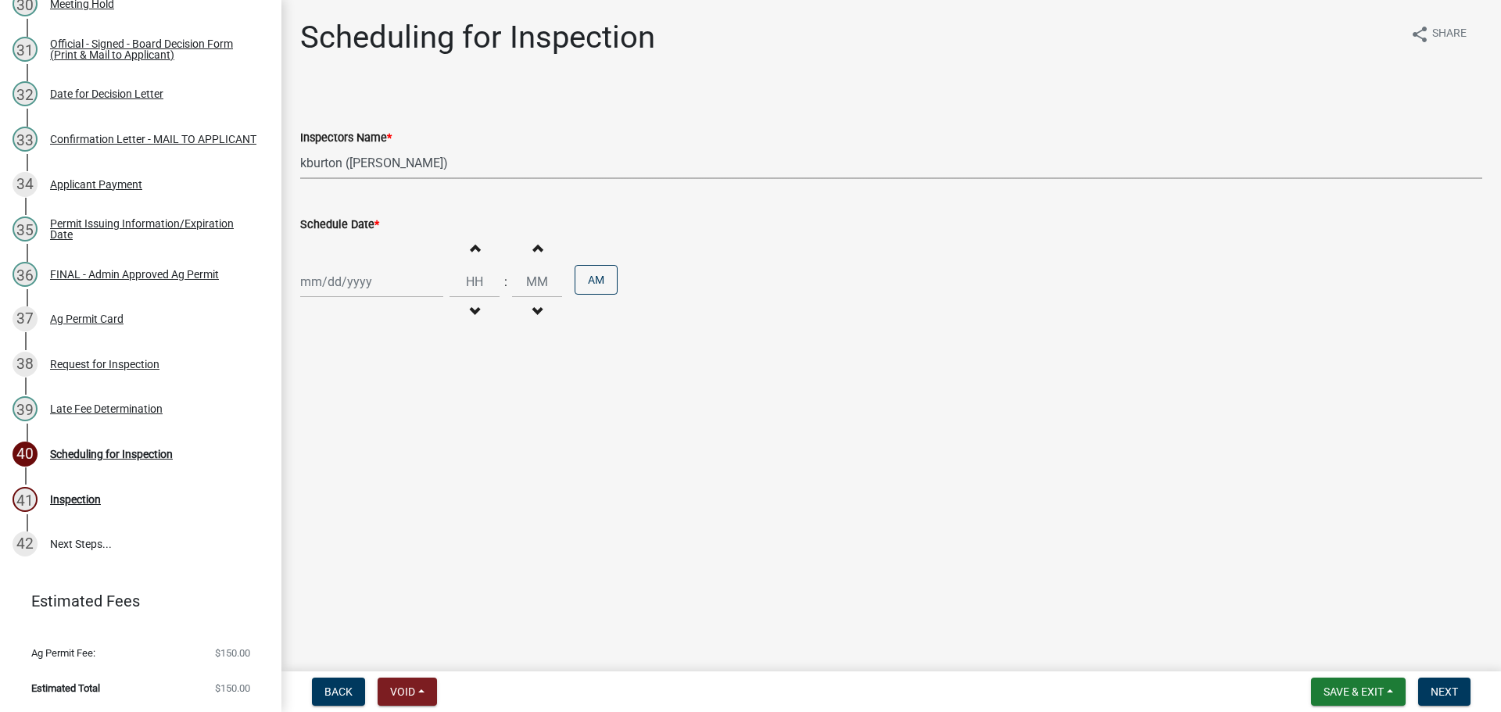
select select "9"
select select "2025"
click at [403, 516] on div "9" at bounding box center [390, 503] width 25 height 25
type input "[DATE]"
click at [1447, 687] on span "Next" at bounding box center [1444, 692] width 27 height 13
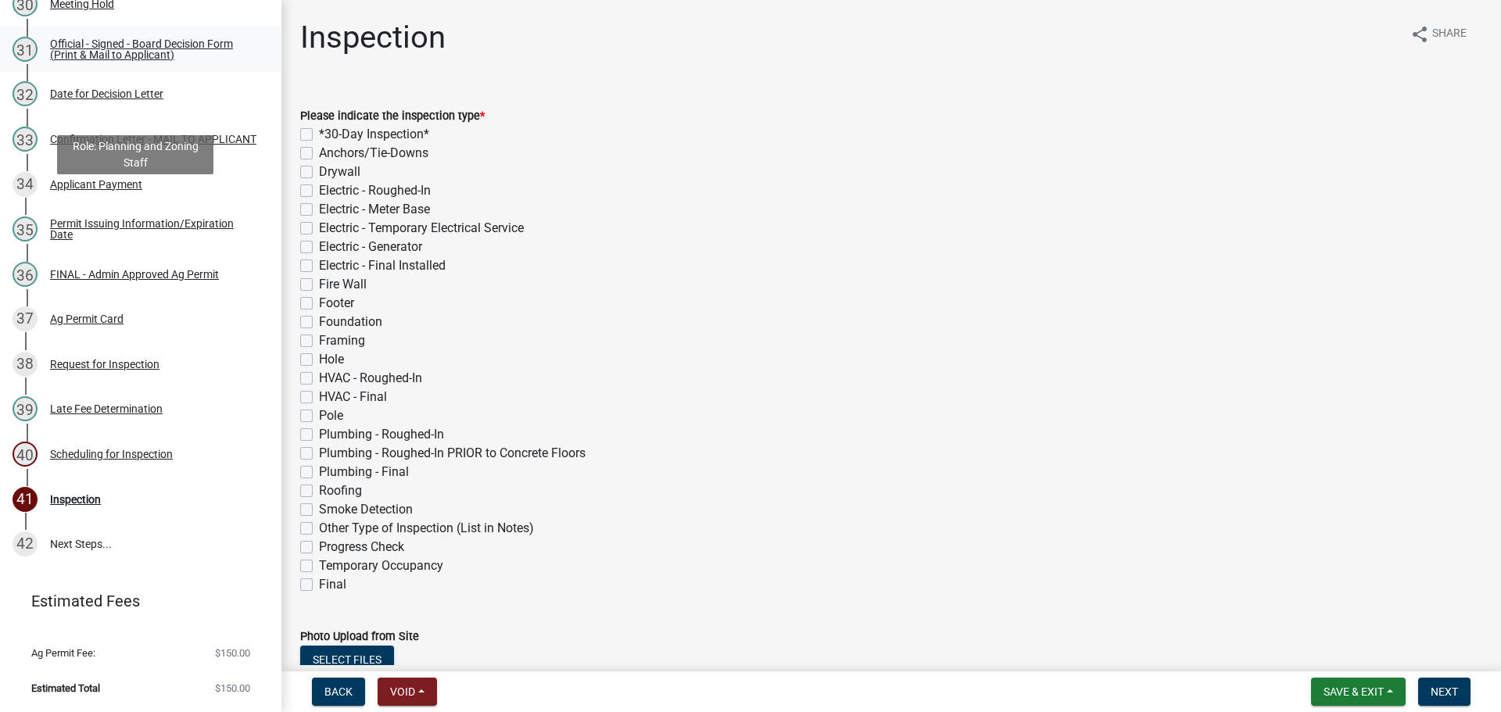
scroll to position [1620, 0]
click at [138, 207] on link "34 Applicant Payment" at bounding box center [140, 184] width 281 height 45
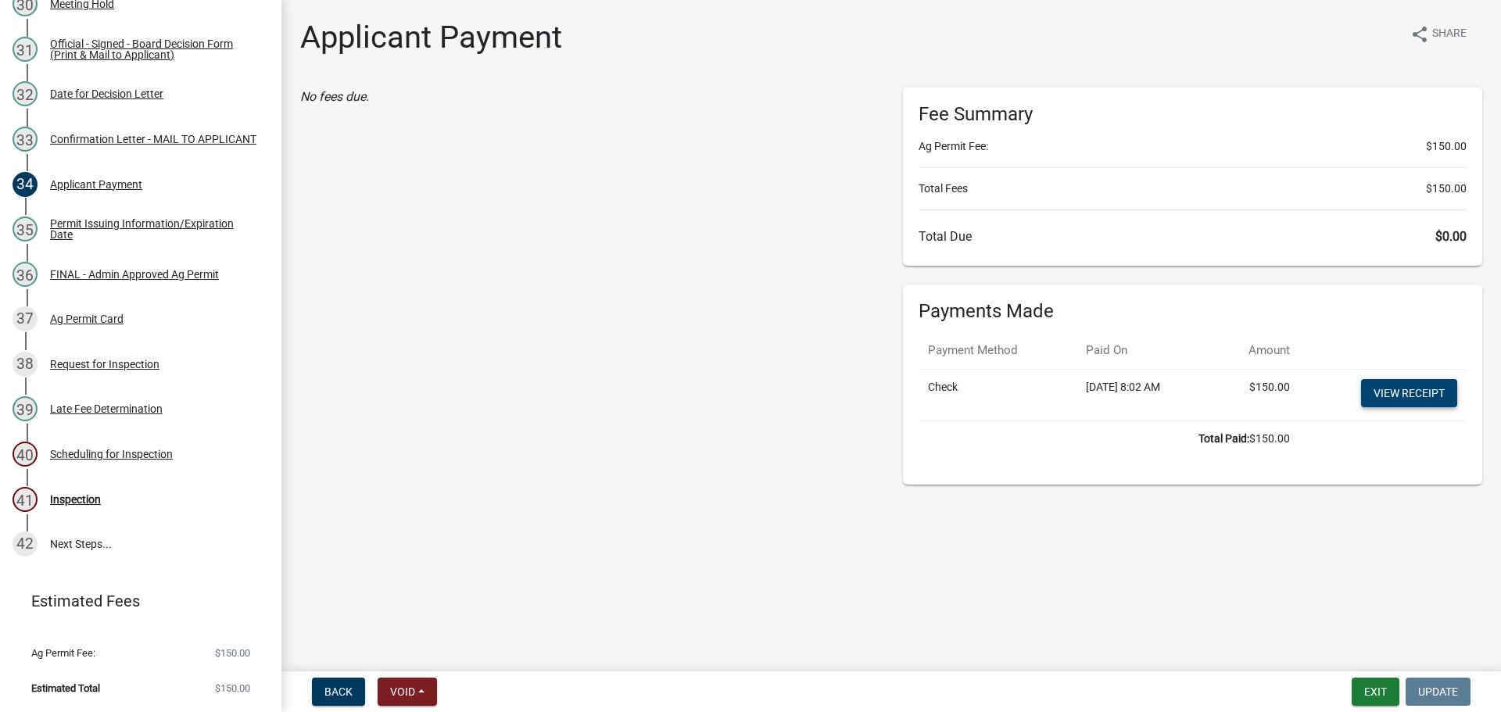
click at [1366, 407] on link "View receipt" at bounding box center [1409, 393] width 96 height 28
click at [126, 280] on div "FINAL - Admin Approved Ag Permit" at bounding box center [134, 274] width 169 height 11
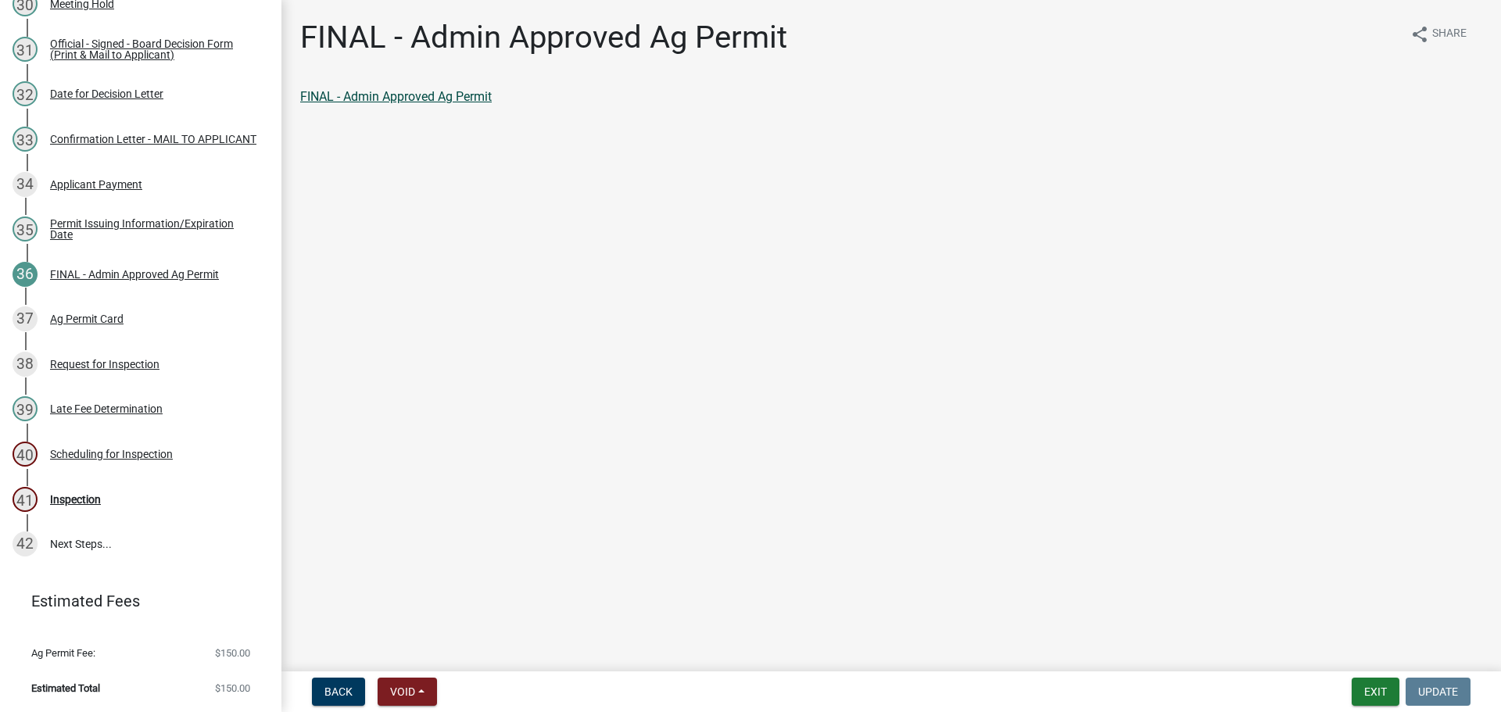
click at [414, 104] on link "FINAL - Admin Approved Ag Permit" at bounding box center [396, 96] width 192 height 15
click at [80, 324] on div "Ag Permit Card" at bounding box center [86, 318] width 73 height 11
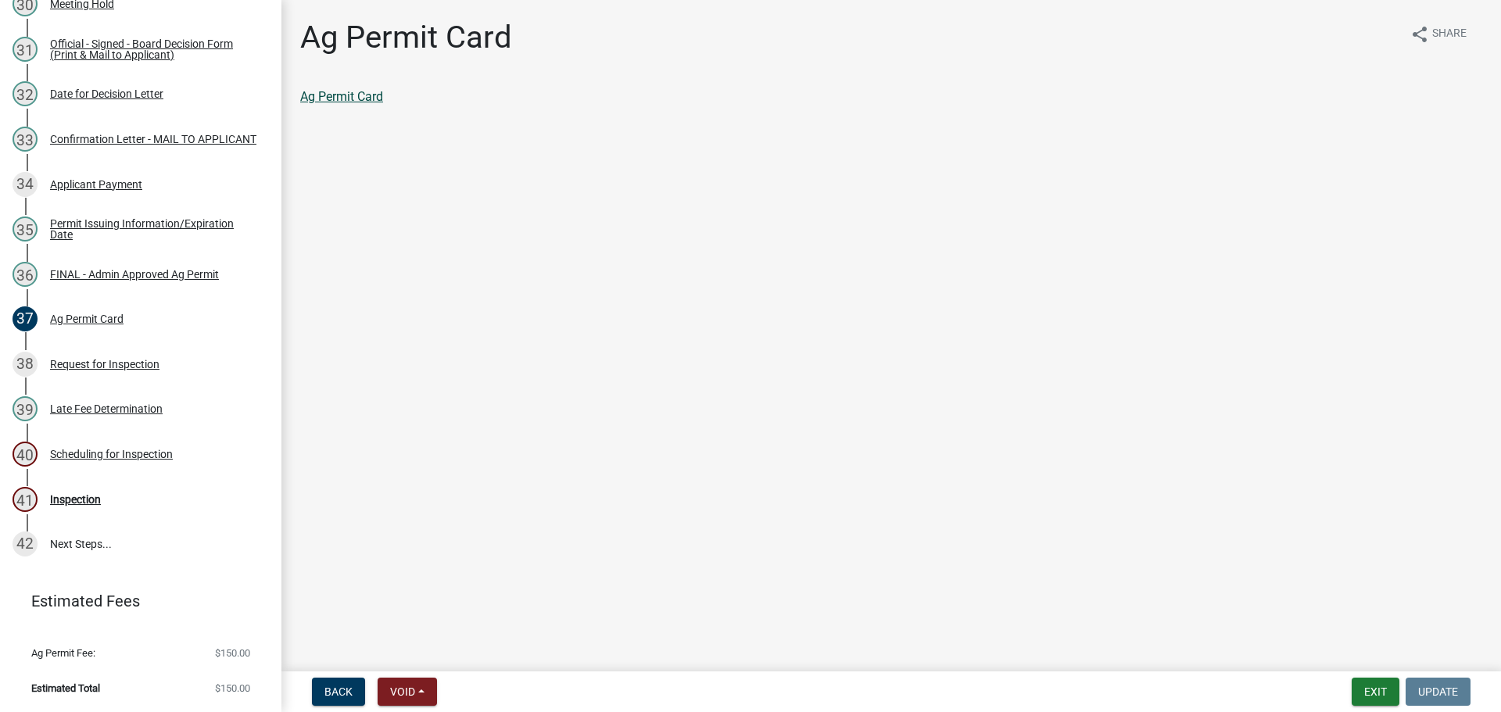
click at [368, 104] on link "Ag Permit Card" at bounding box center [341, 96] width 83 height 15
click at [154, 145] on div "Confirmation Letter - MAIL TO APPLICANT" at bounding box center [153, 139] width 206 height 11
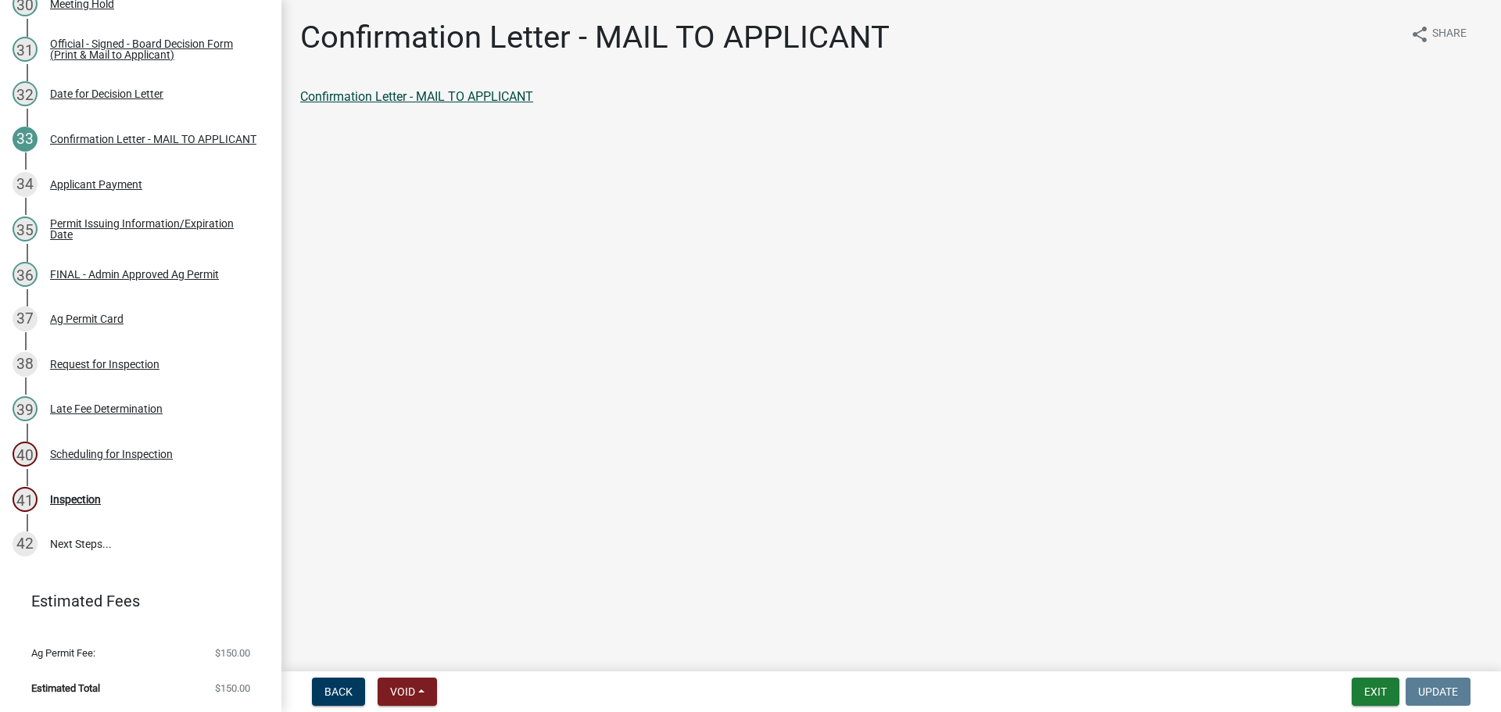
click at [455, 102] on link "Confirmation Letter - MAIL TO APPLICANT" at bounding box center [416, 96] width 233 height 15
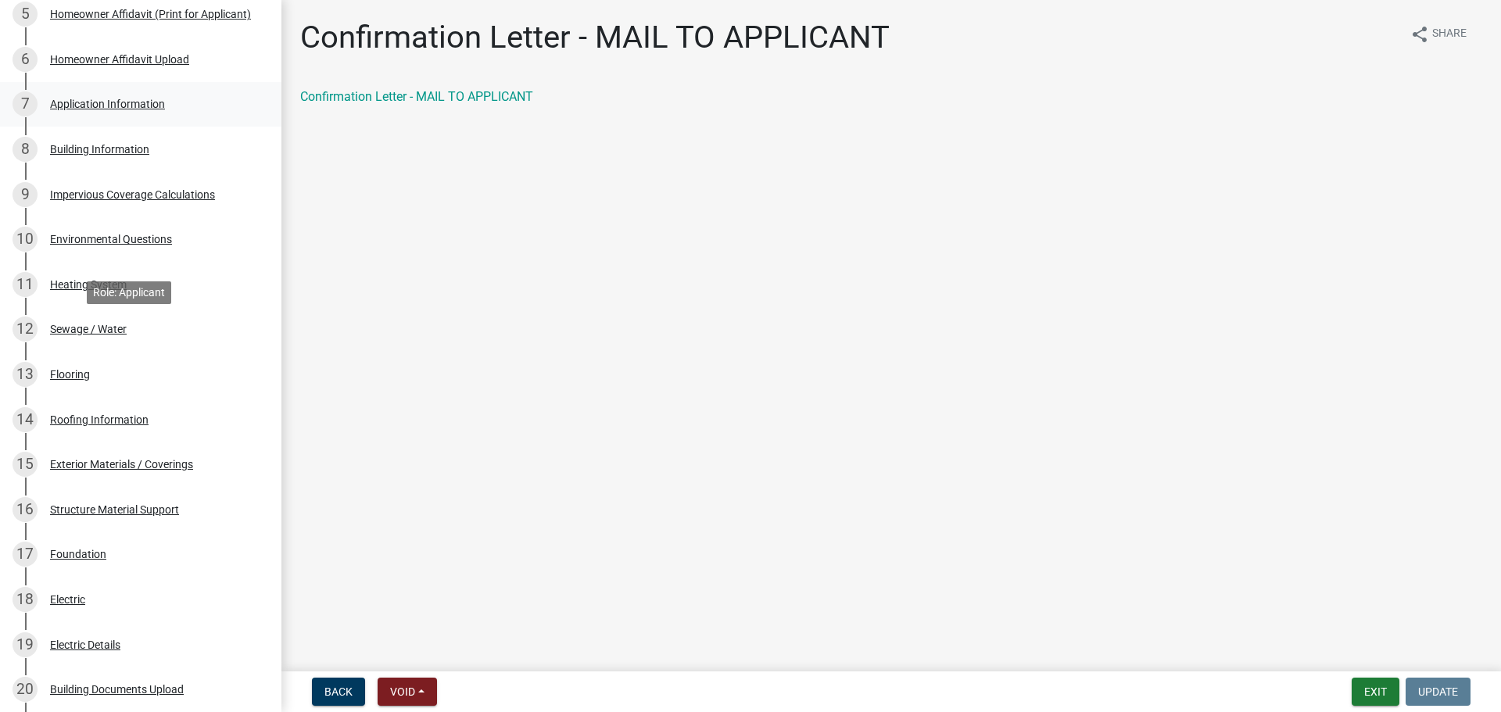
scroll to position [0, 0]
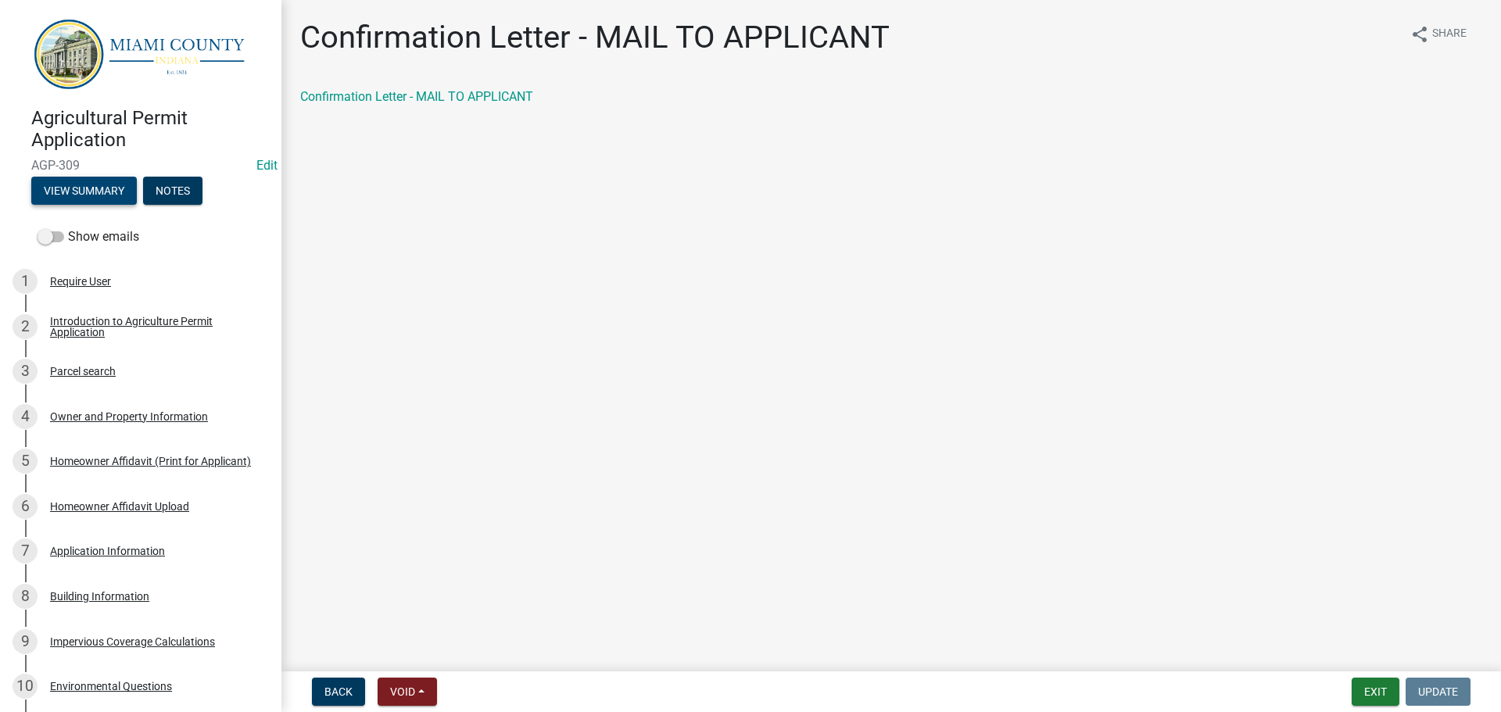
click at [127, 197] on button "View Summary" at bounding box center [84, 191] width 106 height 28
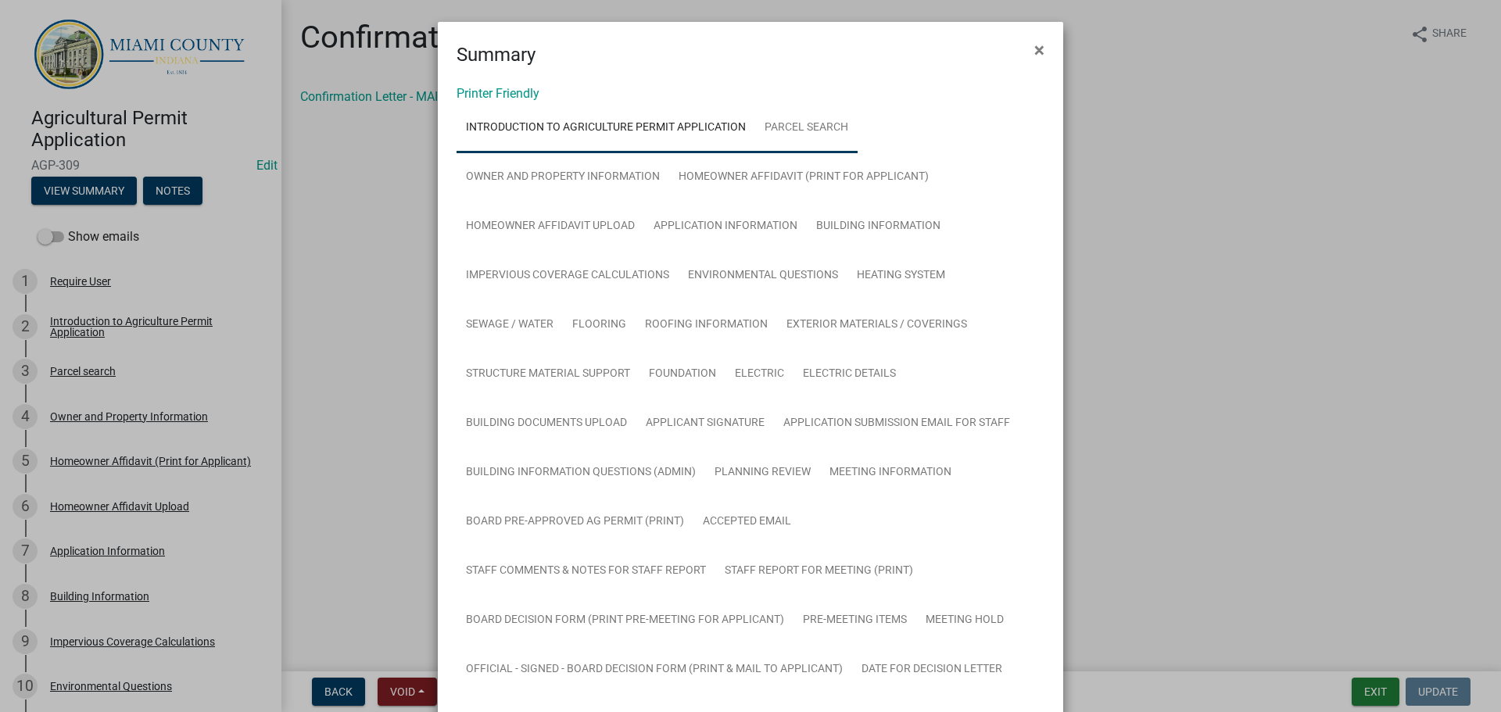
click at [856, 153] on link "Parcel search" at bounding box center [806, 128] width 102 height 50
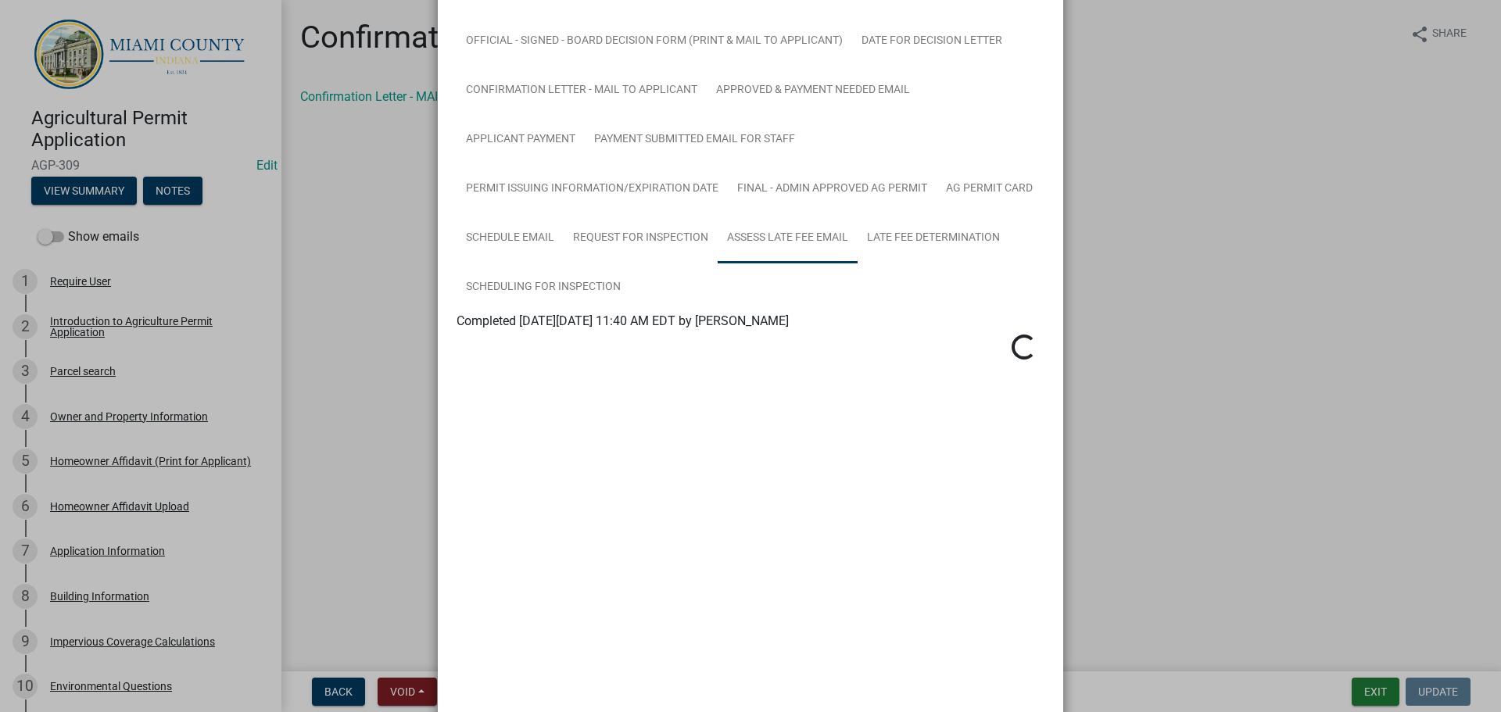
scroll to position [1089, 0]
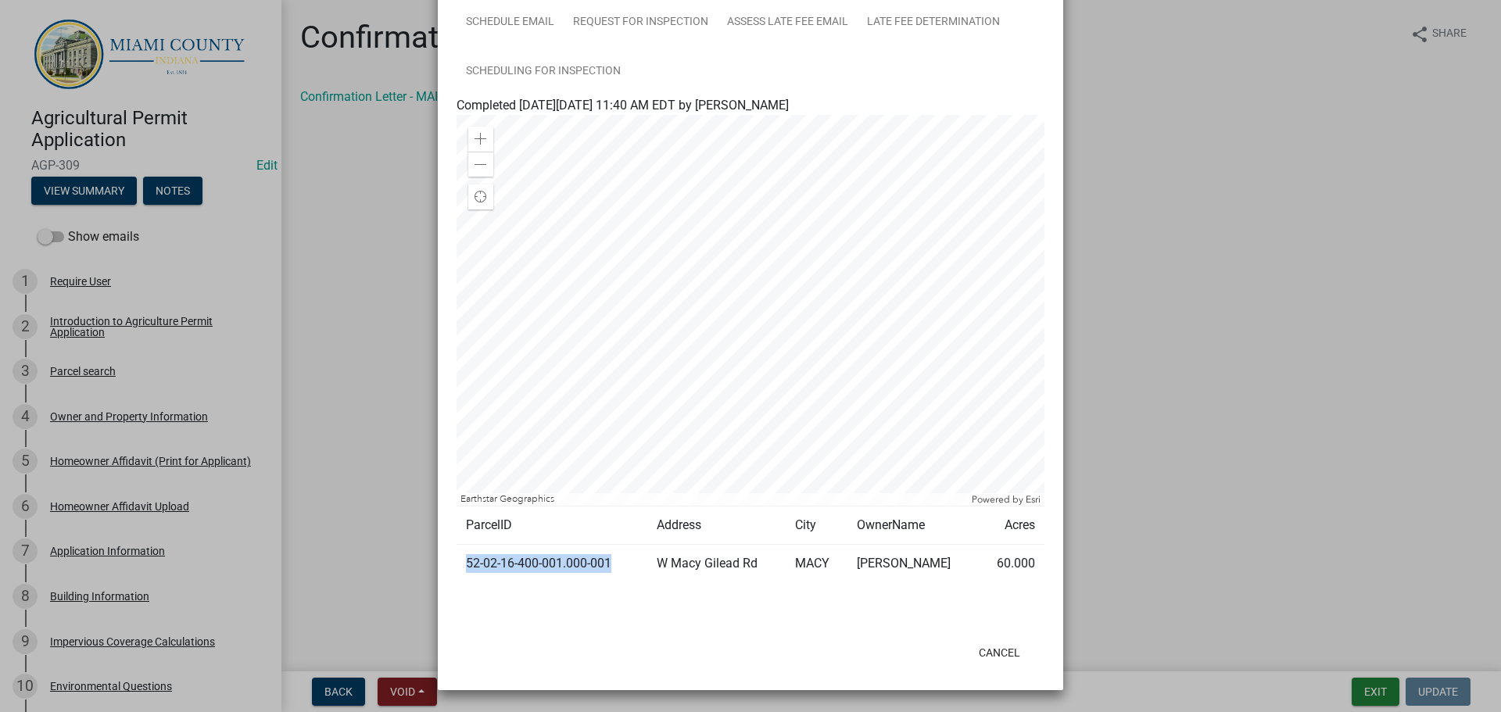
drag, startPoint x: 625, startPoint y: 546, endPoint x: 462, endPoint y: 558, distance: 163.8
click at [462, 558] on td "52-02-16-400-001.000-001" at bounding box center [552, 564] width 191 height 38
copy td "52-02-16-400-001.000-001"
click at [1186, 207] on ngb-modal-window "Summary × Printer Friendly Introduction to Agriculture Permit Application Parce…" at bounding box center [750, 356] width 1501 height 712
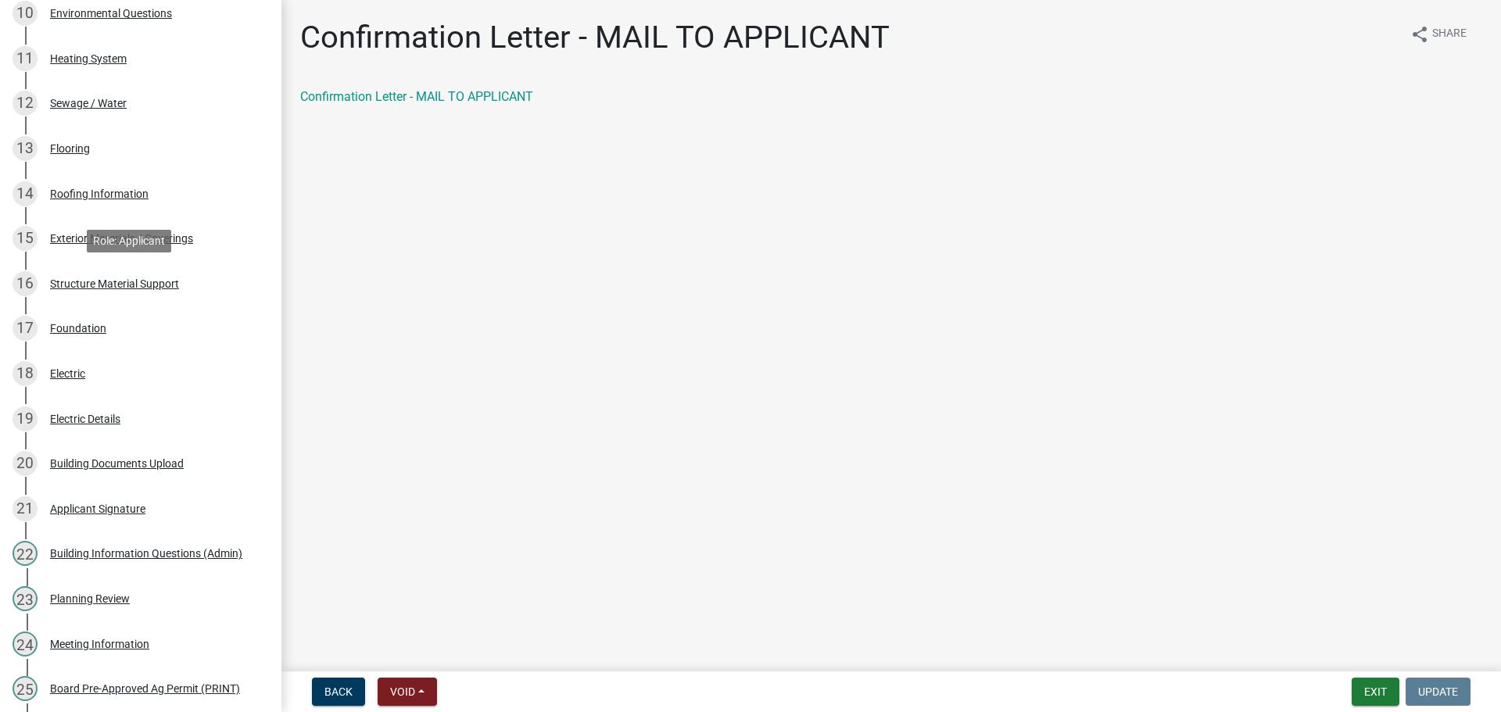
scroll to position [1854, 0]
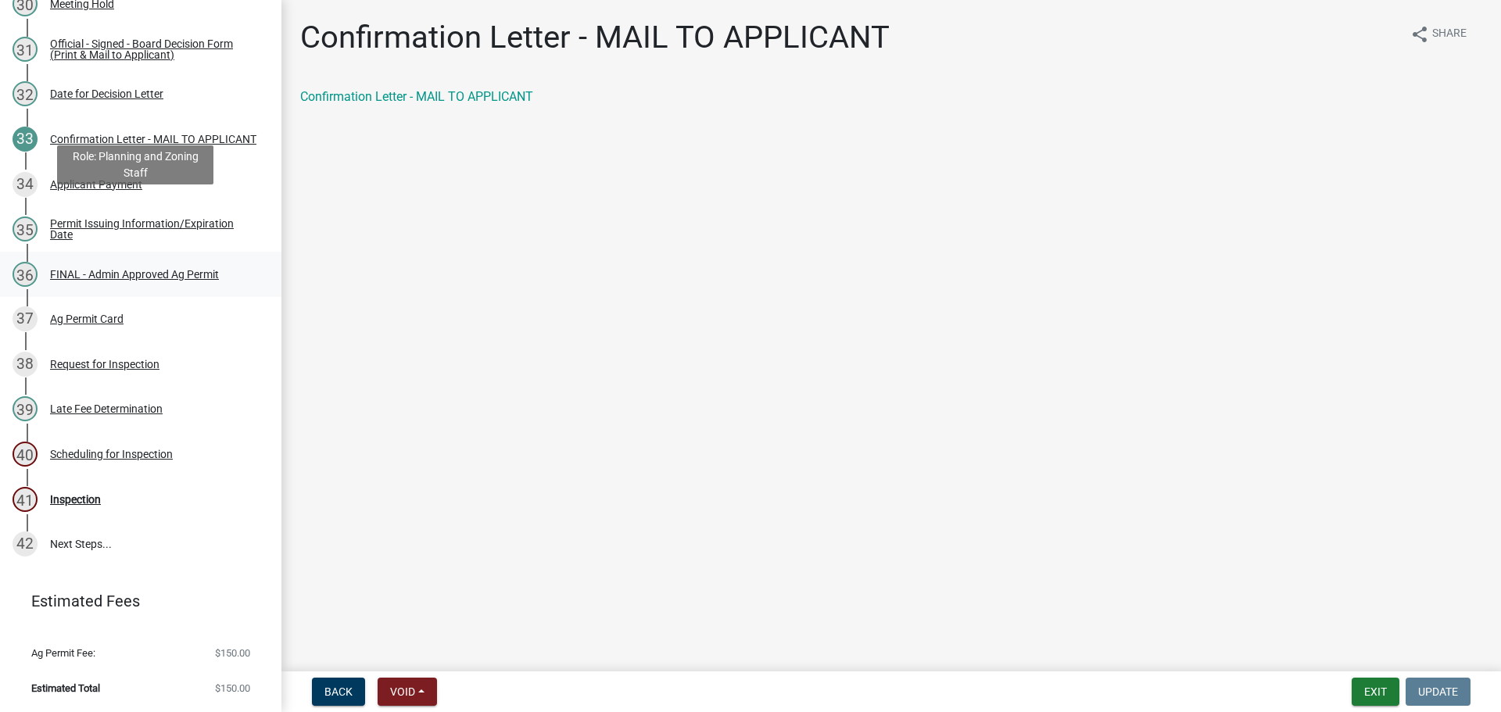
click at [147, 269] on div "FINAL - Admin Approved Ag Permit" at bounding box center [134, 274] width 169 height 11
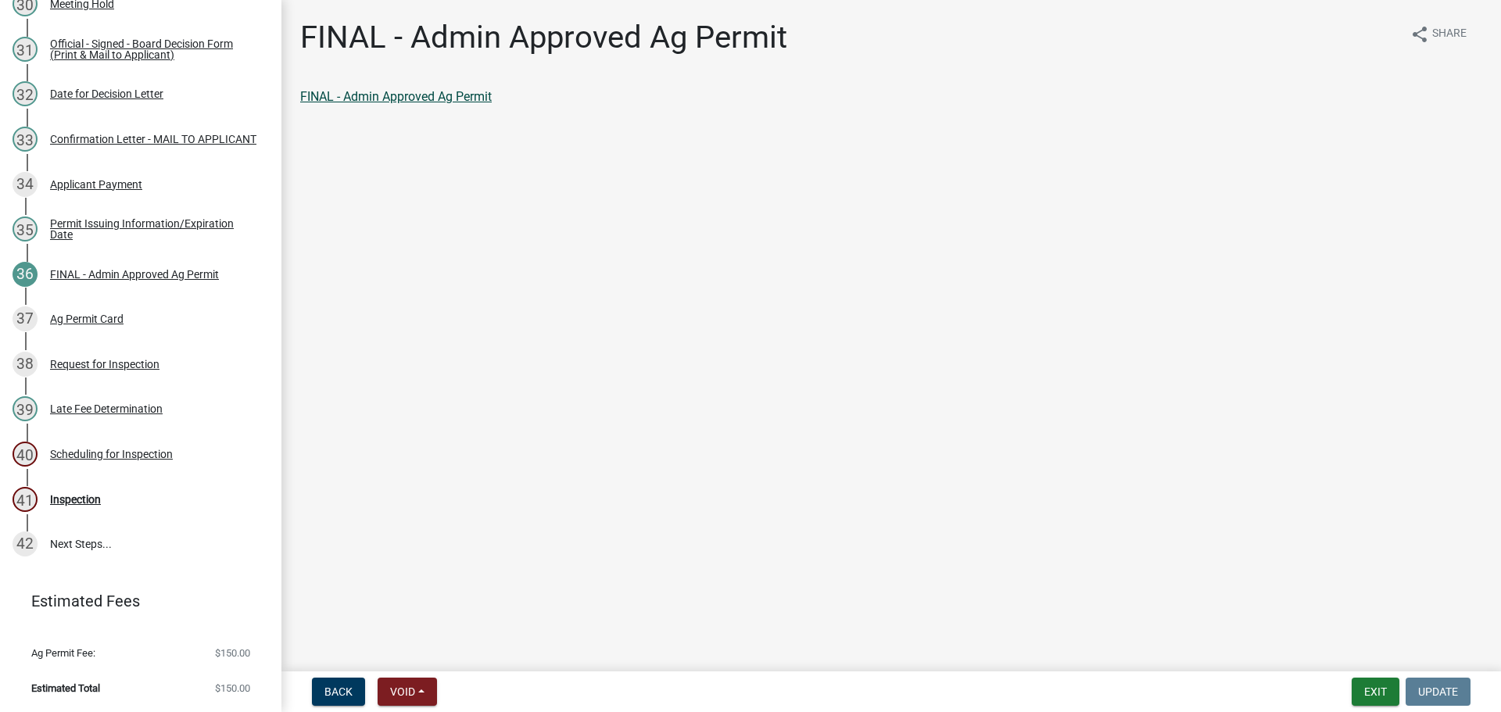
click at [403, 100] on link "FINAL - Admin Approved Ag Permit" at bounding box center [396, 96] width 192 height 15
click at [191, 60] on div "Official - Signed - Board Decision Form (Print & Mail to Applicant)" at bounding box center [153, 49] width 206 height 22
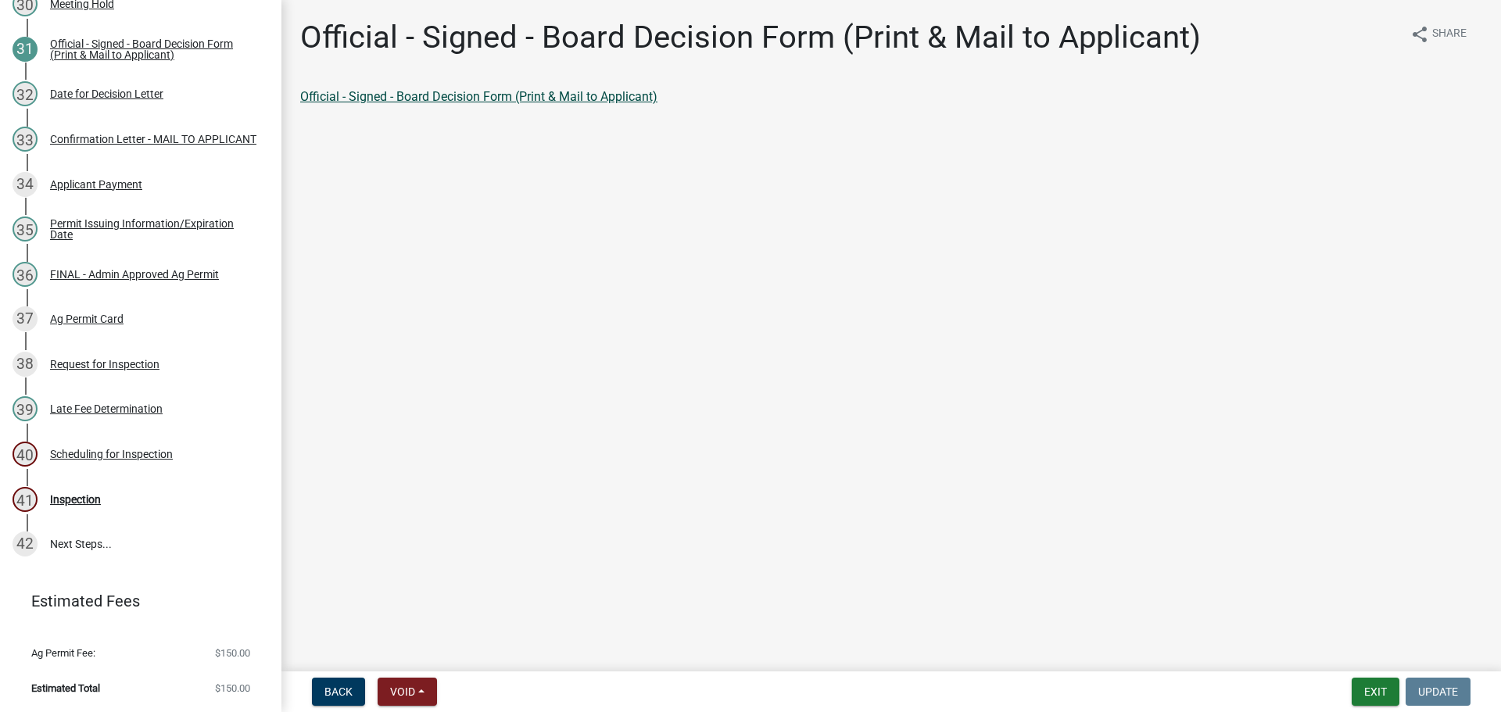
click at [568, 104] on link "Official - Signed - Board Decision Form (Print & Mail to Applicant)" at bounding box center [478, 96] width 357 height 15
click at [1366, 696] on button "Exit" at bounding box center [1376, 692] width 48 height 28
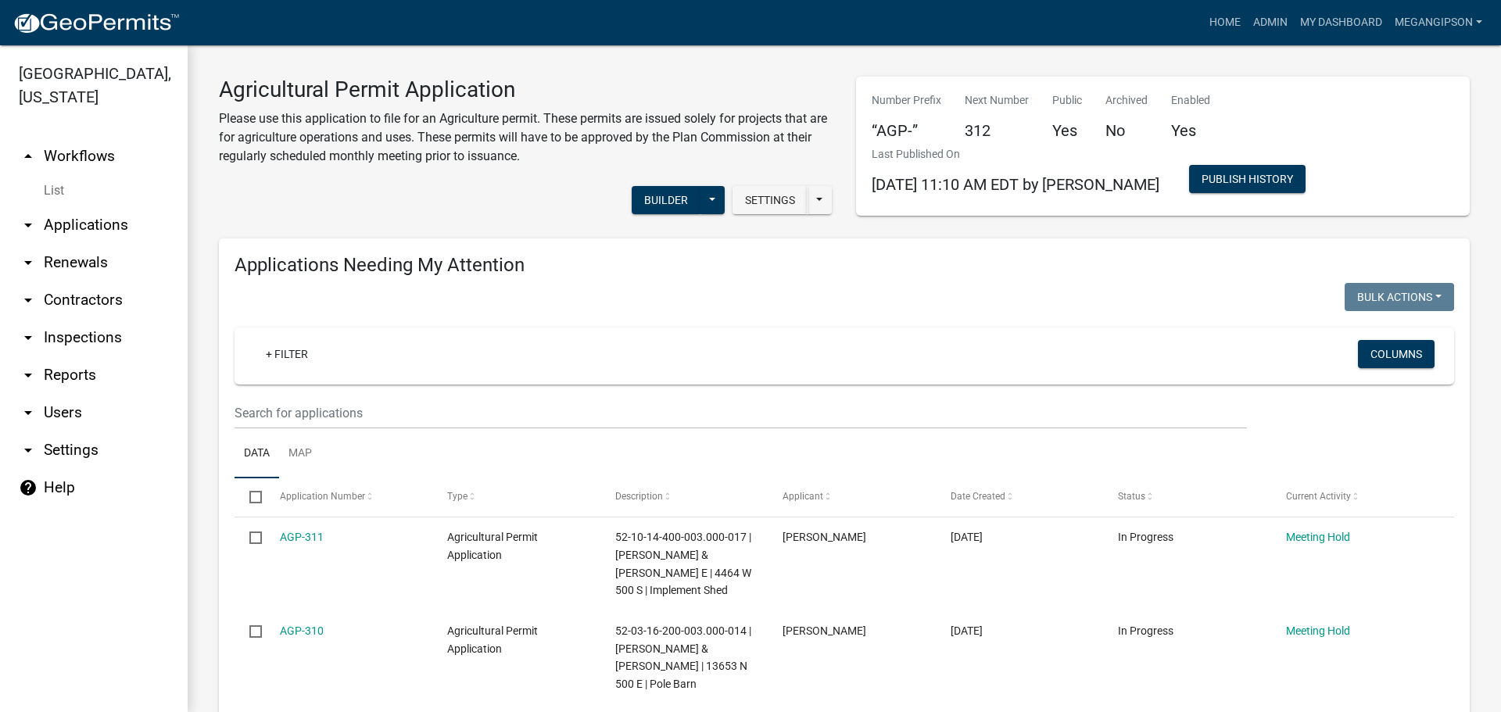
select select "3: 100"
